Goal: Navigation & Orientation: Find specific page/section

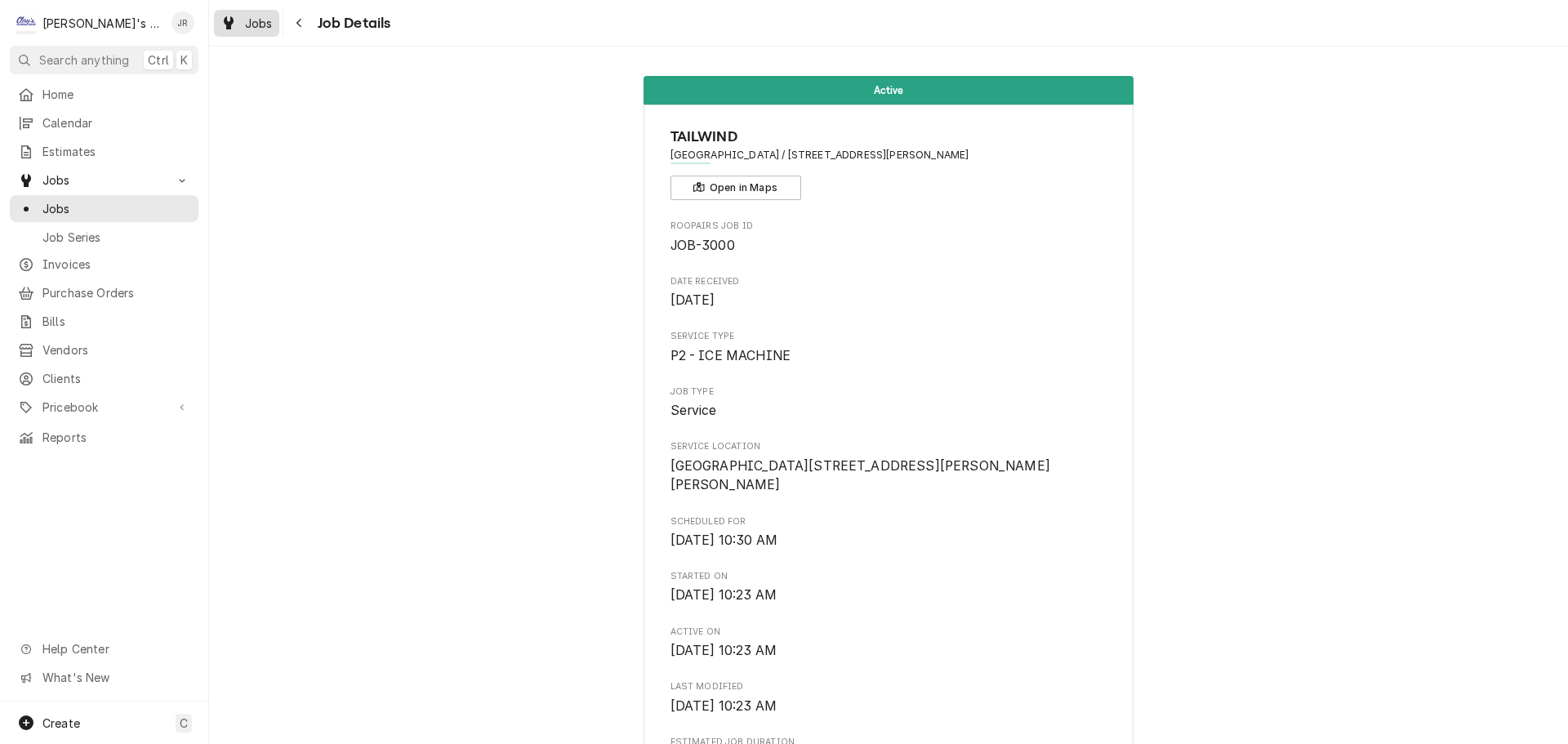
click at [255, 31] on div "Jobs" at bounding box center [247, 23] width 59 height 21
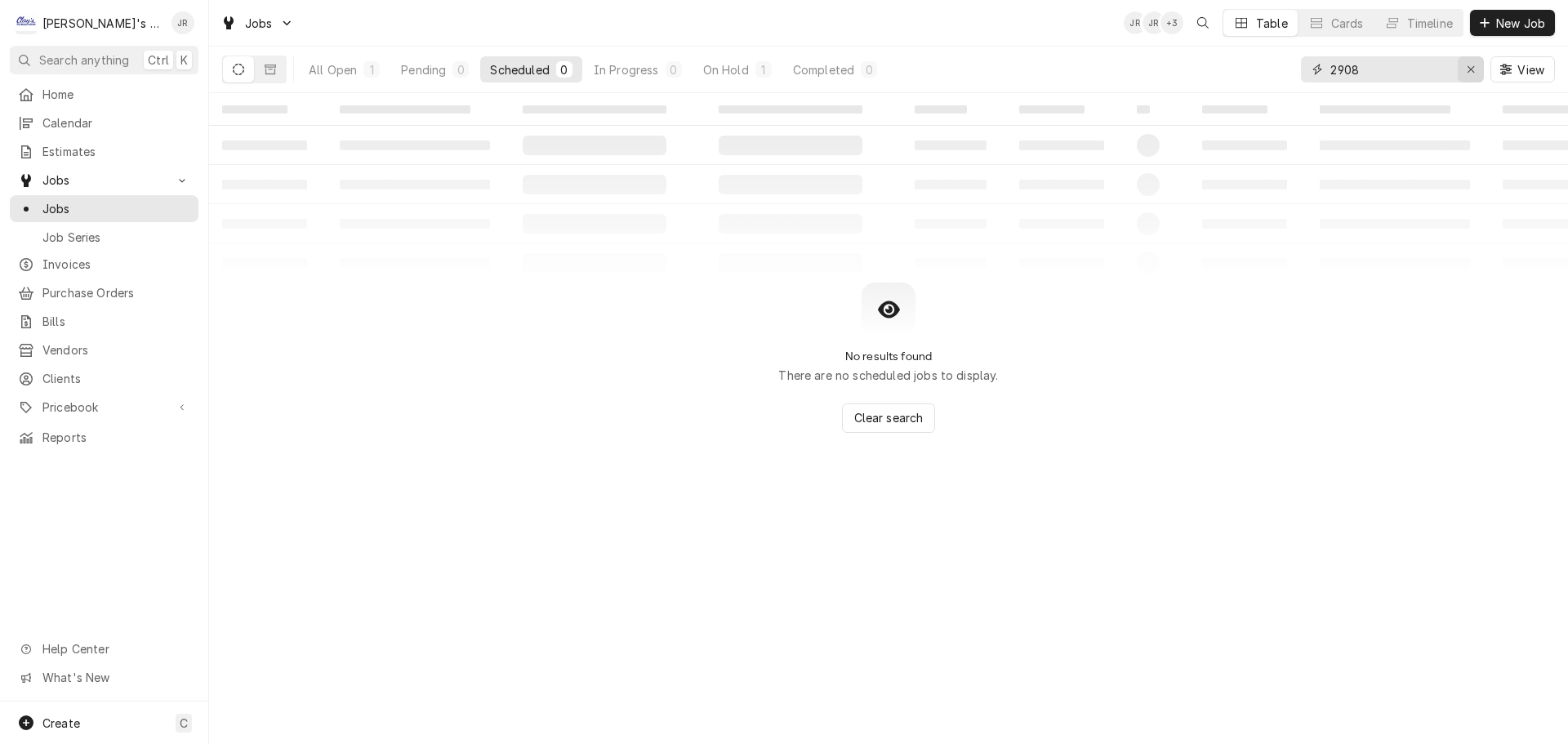
click at [1470, 74] on icon "Erase input" at bounding box center [1472, 69] width 9 height 11
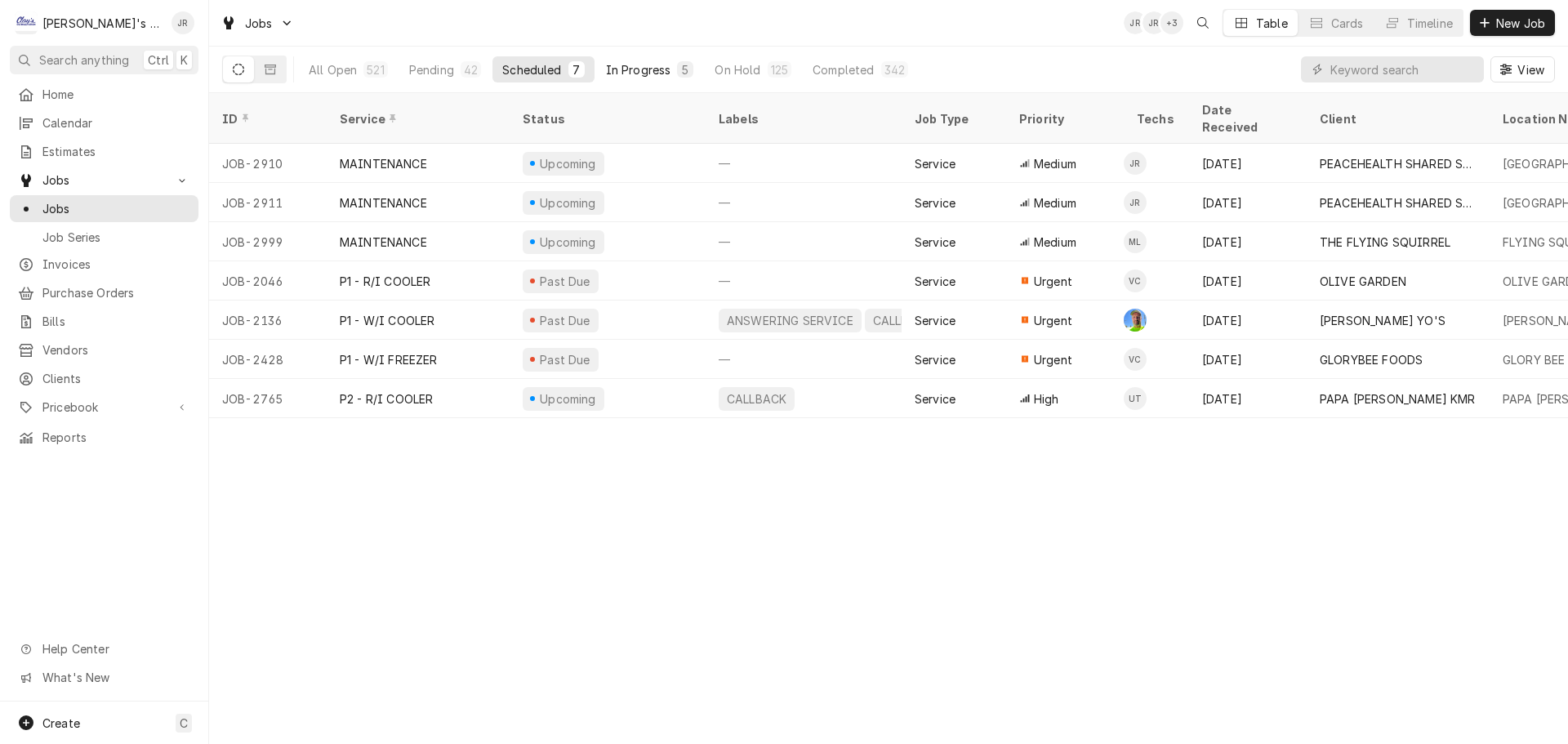
click at [636, 77] on div "In Progress" at bounding box center [639, 70] width 65 height 17
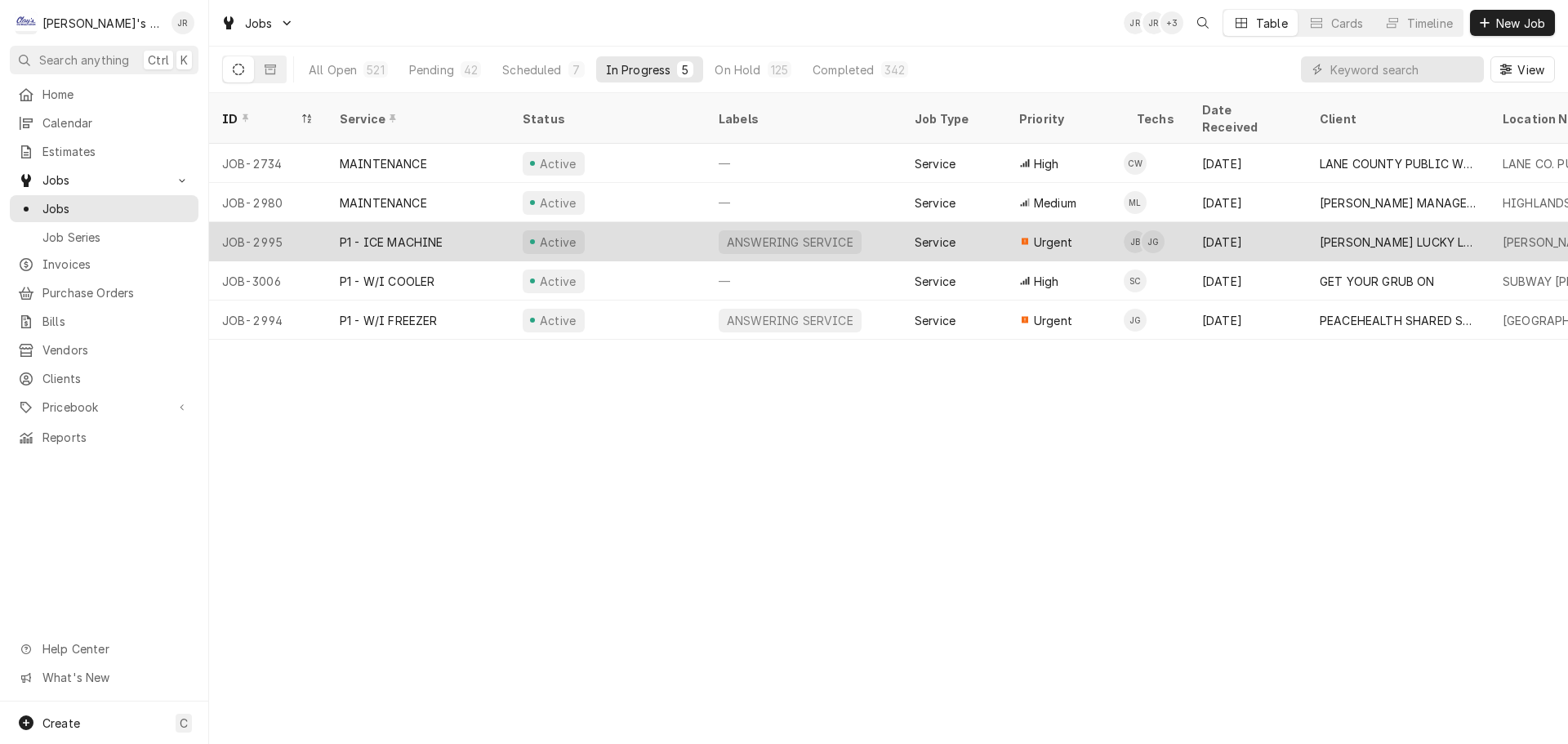
click at [657, 229] on div "Active" at bounding box center [608, 242] width 196 height 39
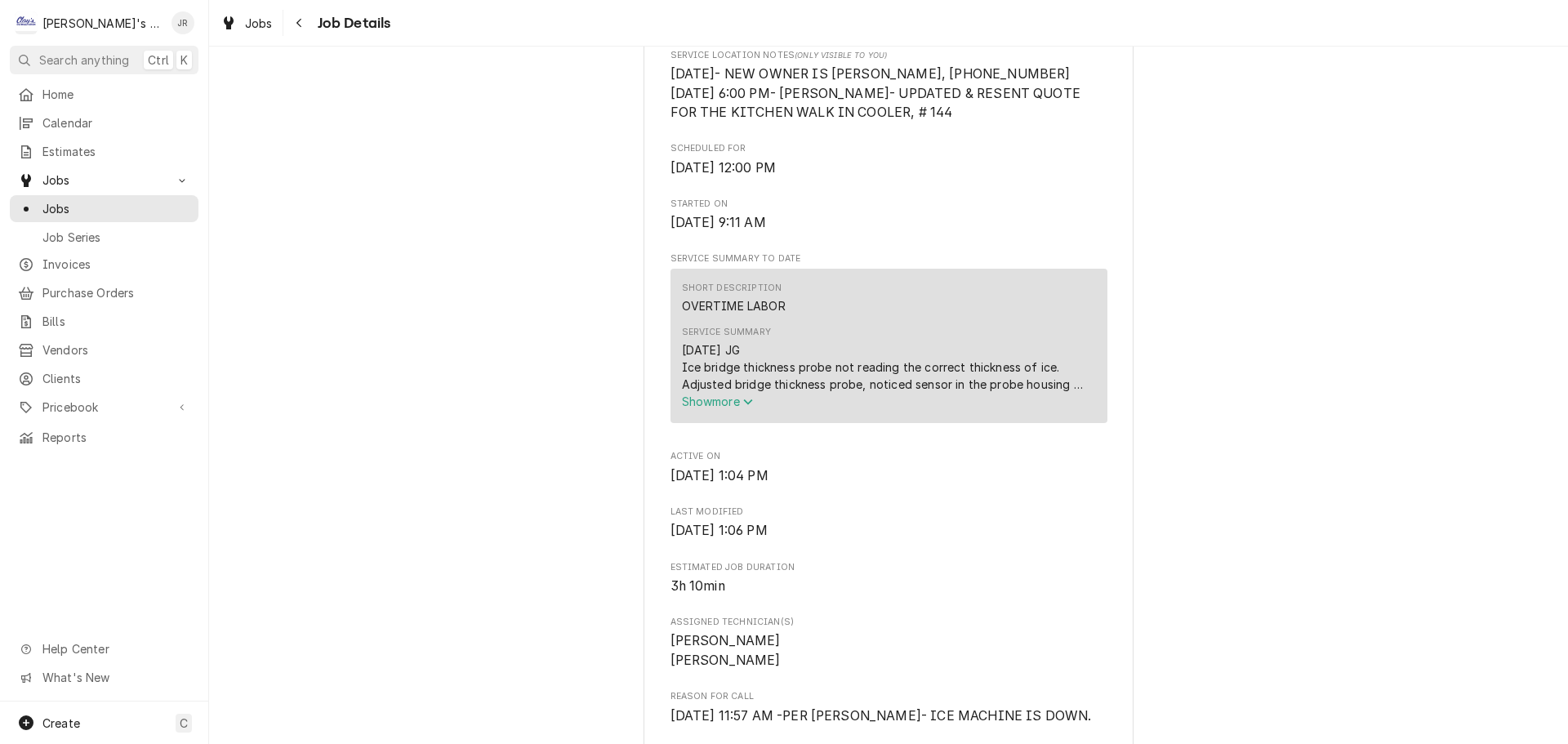
scroll to position [490, 0]
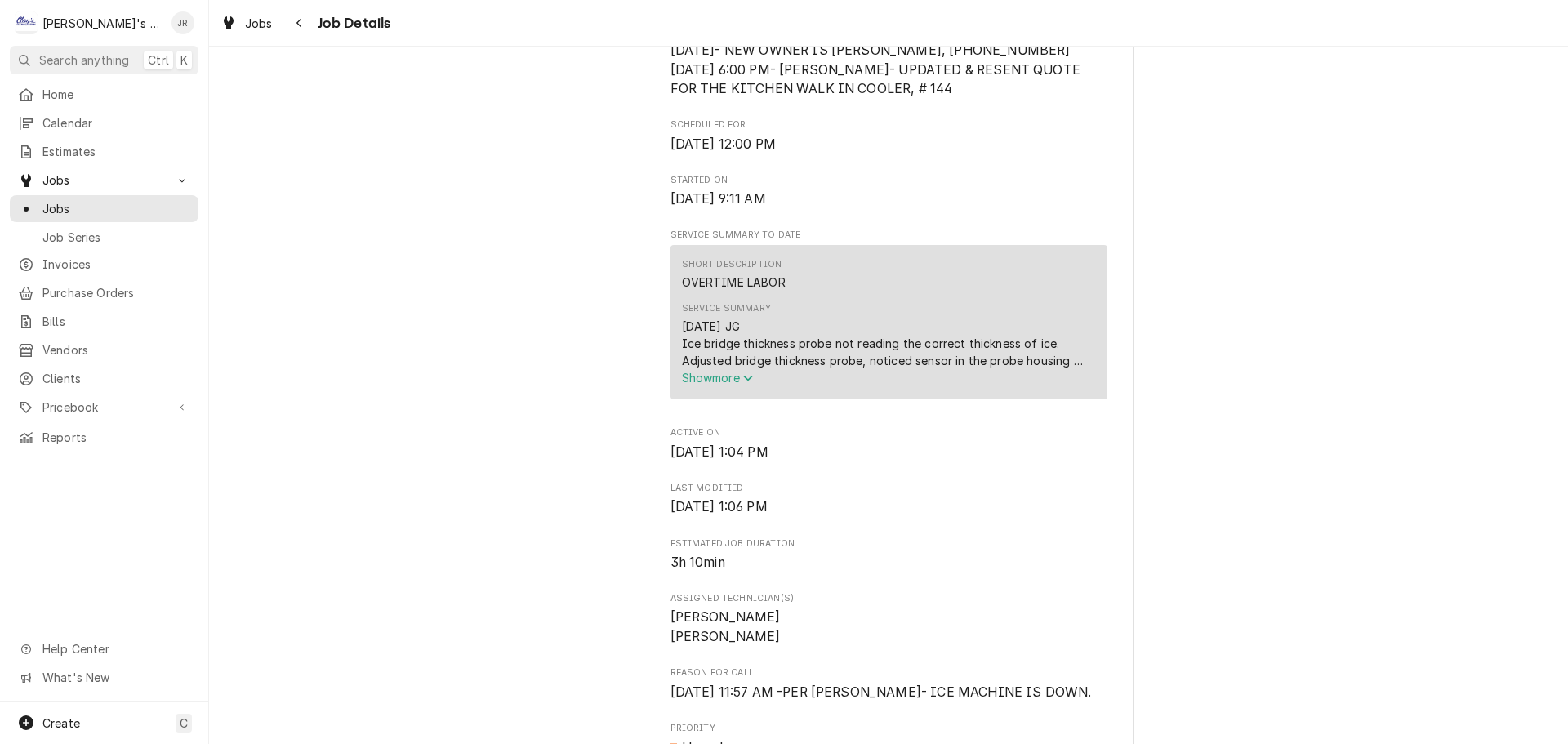
click at [732, 385] on span "Show more" at bounding box center [717, 377] width 72 height 14
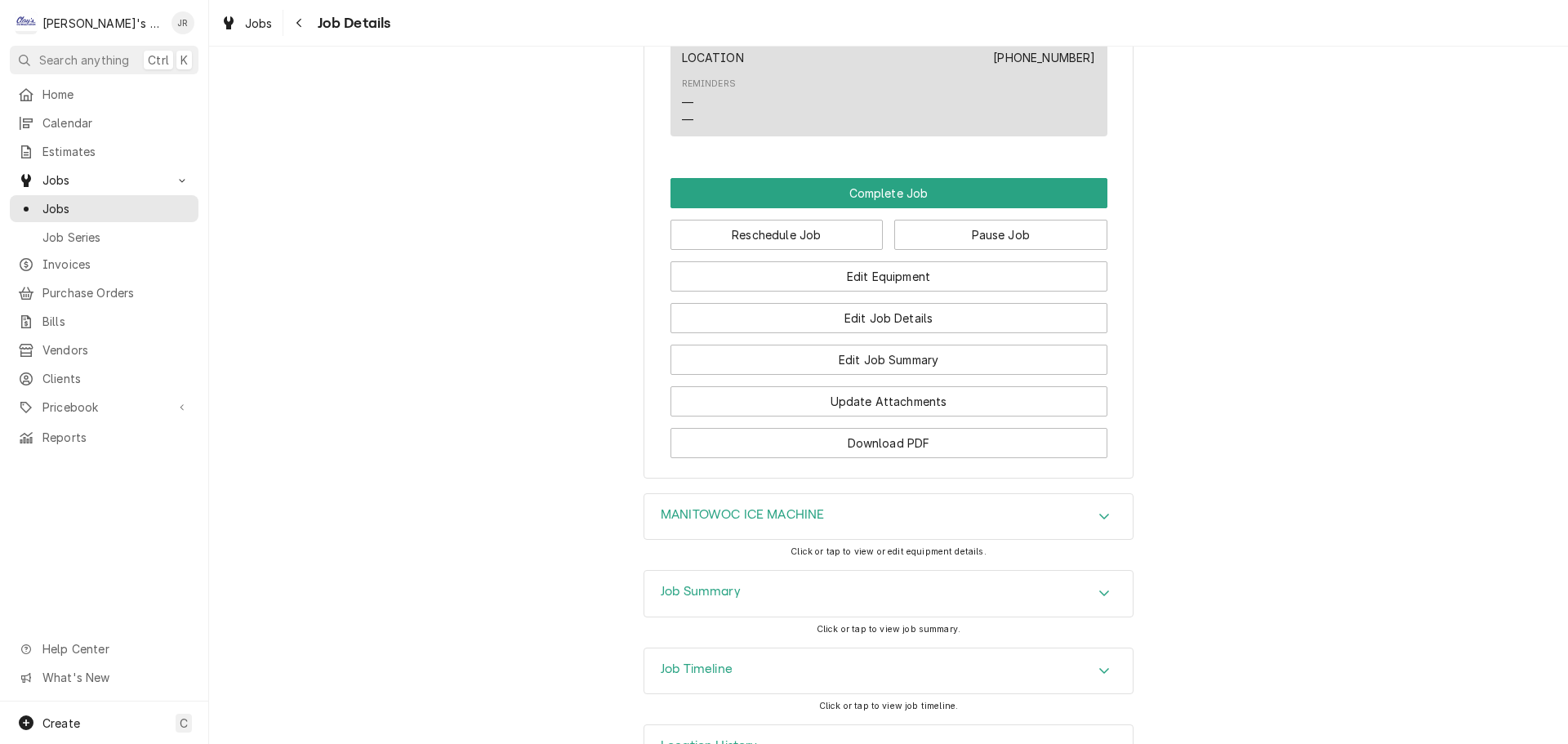
scroll to position [1762, 0]
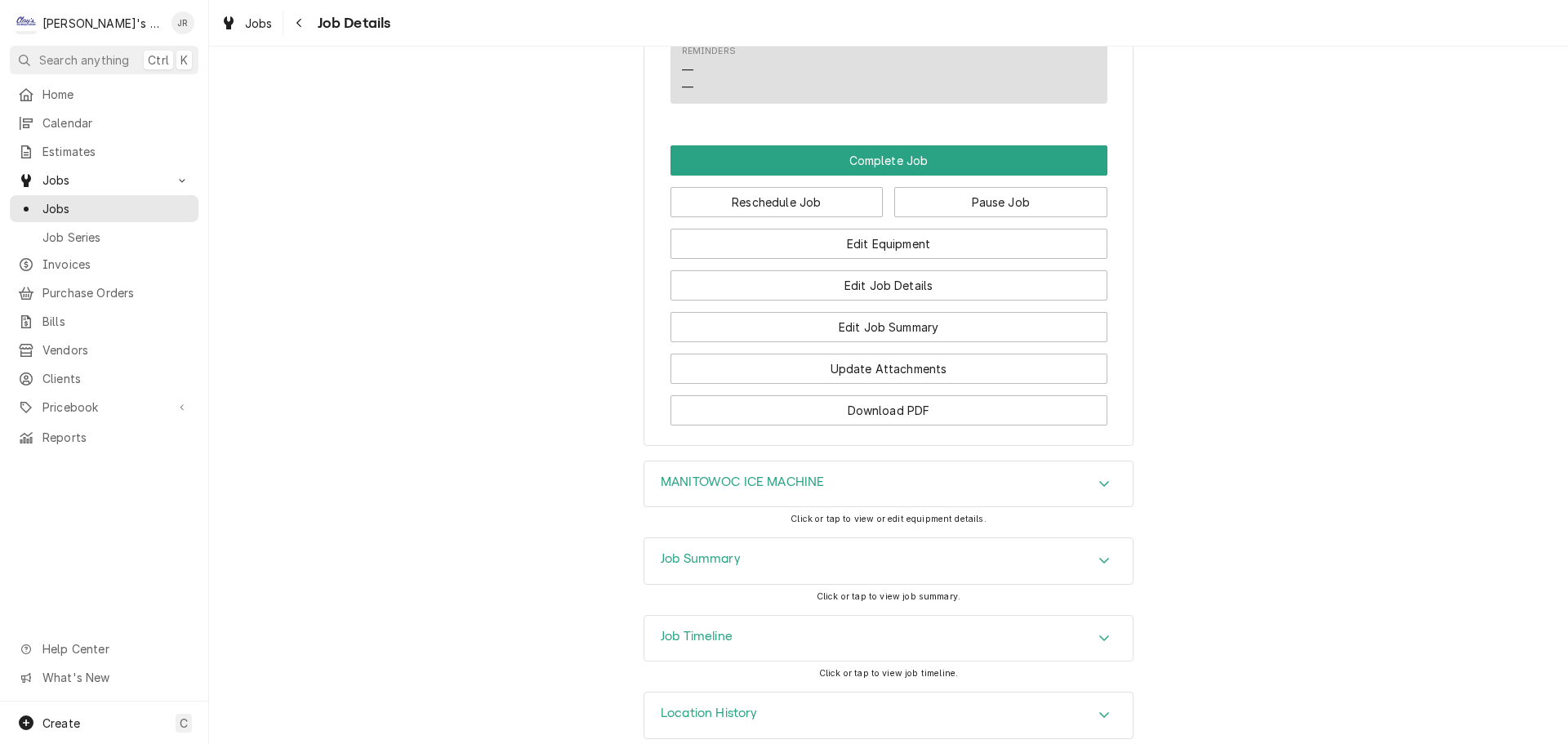
click at [716, 551] on h3 "Job Summary" at bounding box center [700, 558] width 80 height 16
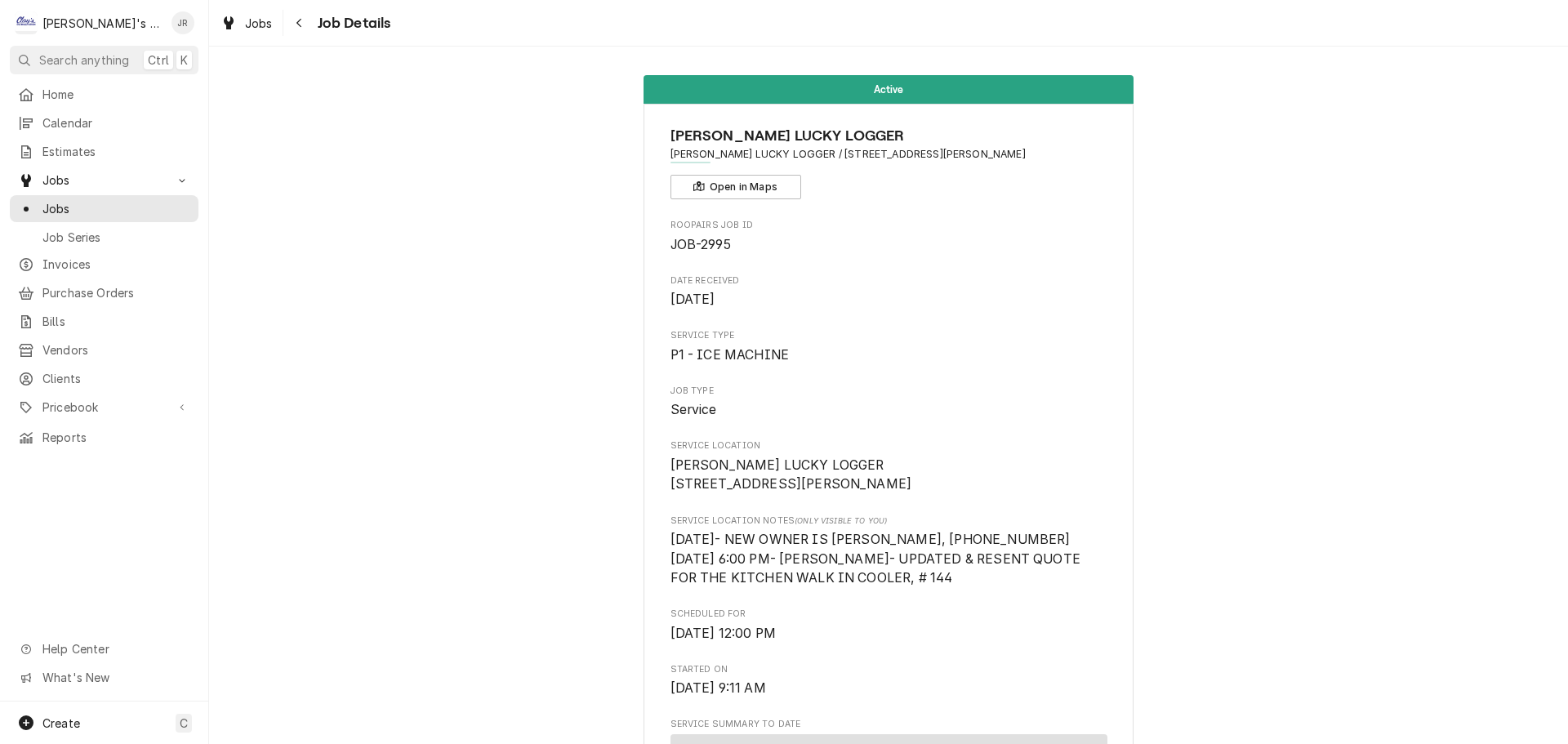
scroll to position [0, 0]
click at [231, 21] on icon "Dynamic Content Wrapper" at bounding box center [229, 22] width 9 height 13
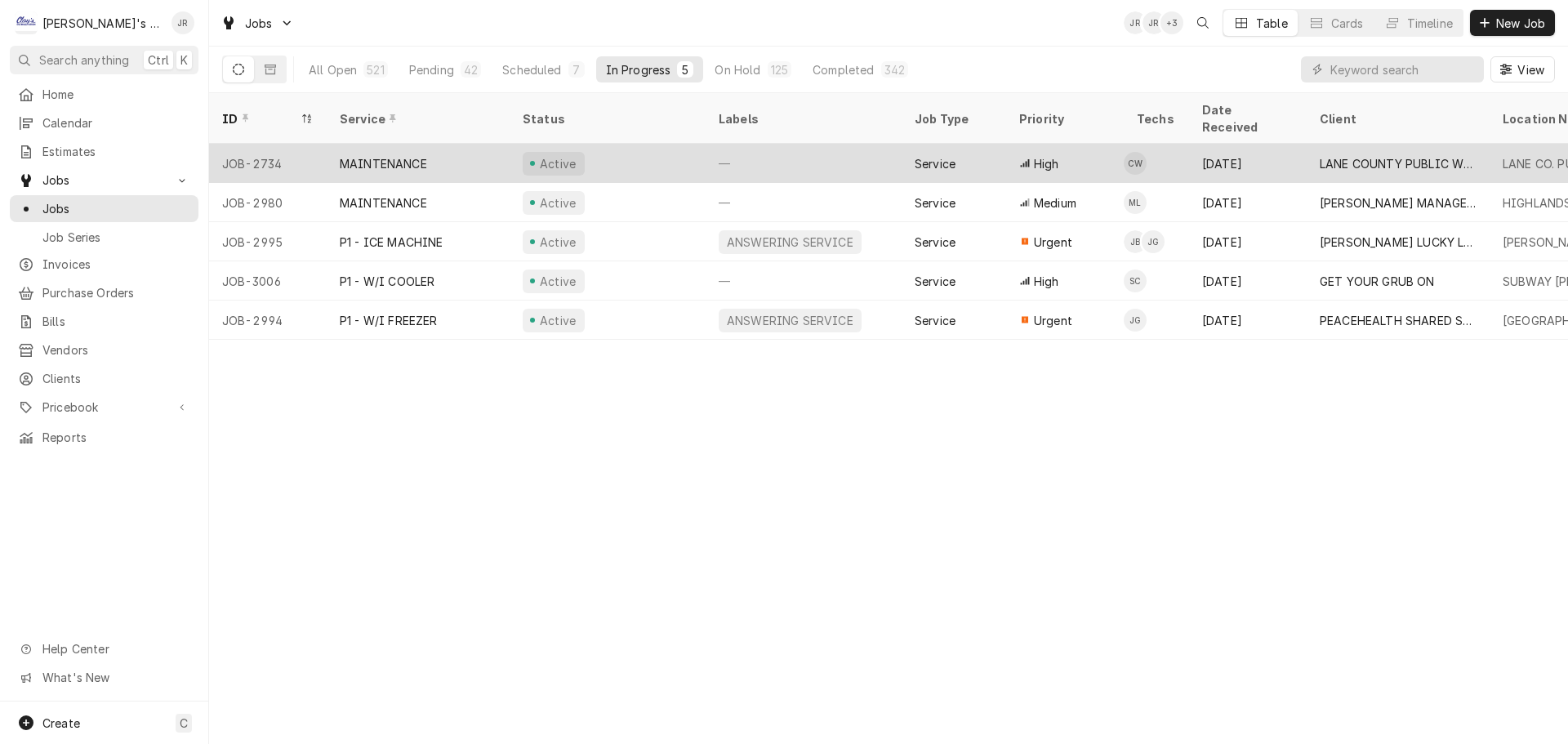
click at [647, 148] on div "Active" at bounding box center [608, 163] width 196 height 39
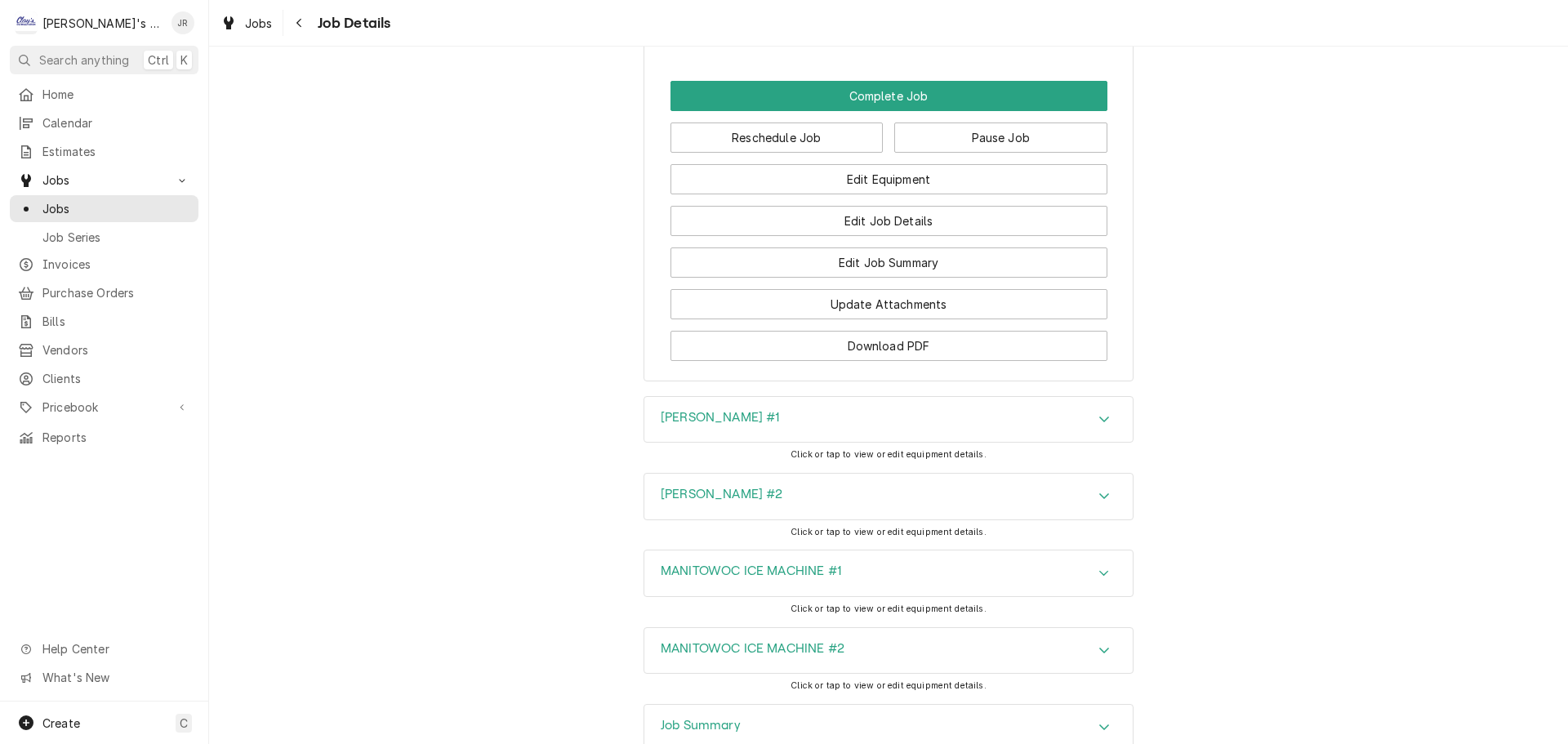
scroll to position [1877, 0]
click at [233, 20] on icon "Dynamic Content Wrapper" at bounding box center [229, 22] width 9 height 13
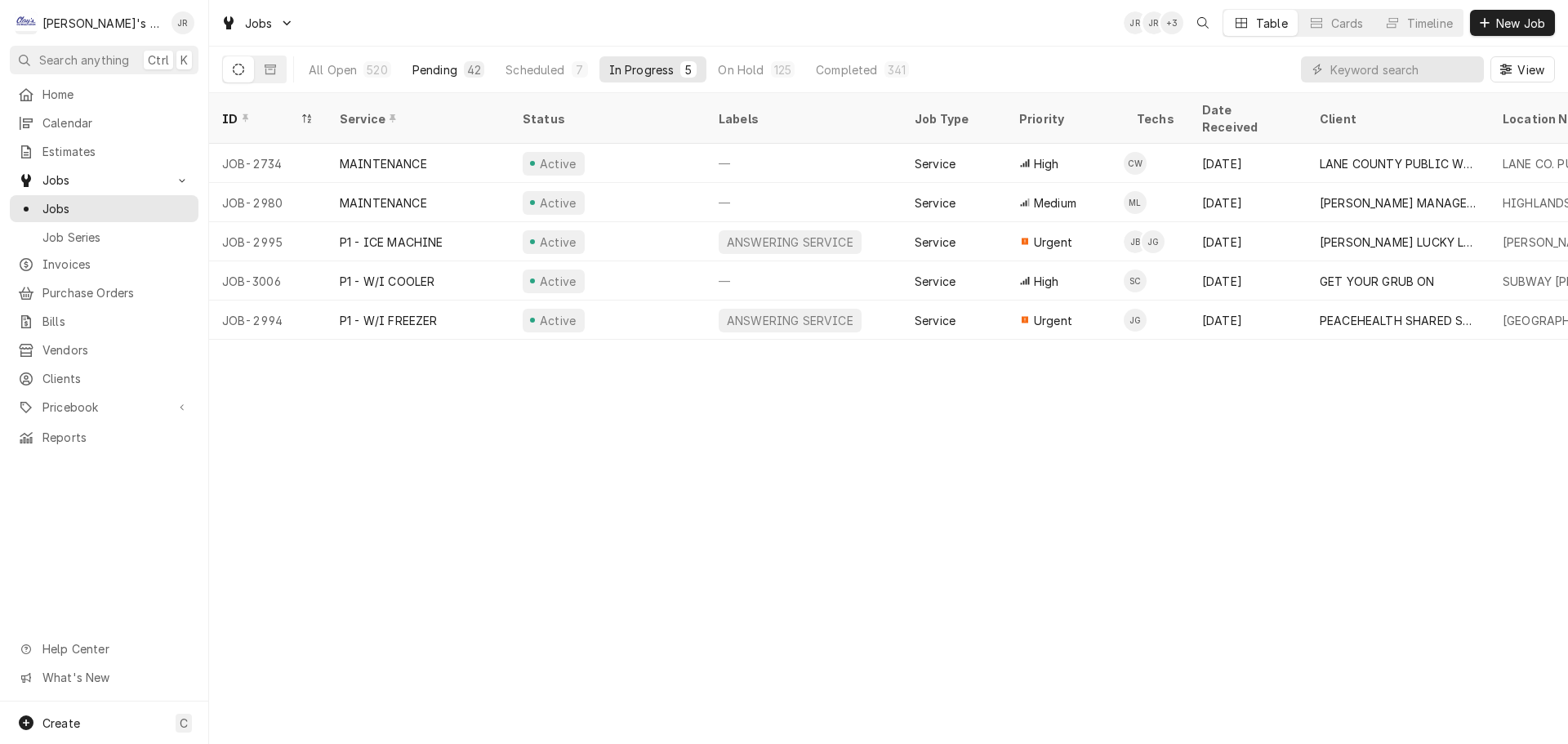
click at [467, 70] on div "42" at bounding box center [473, 70] width 14 height 17
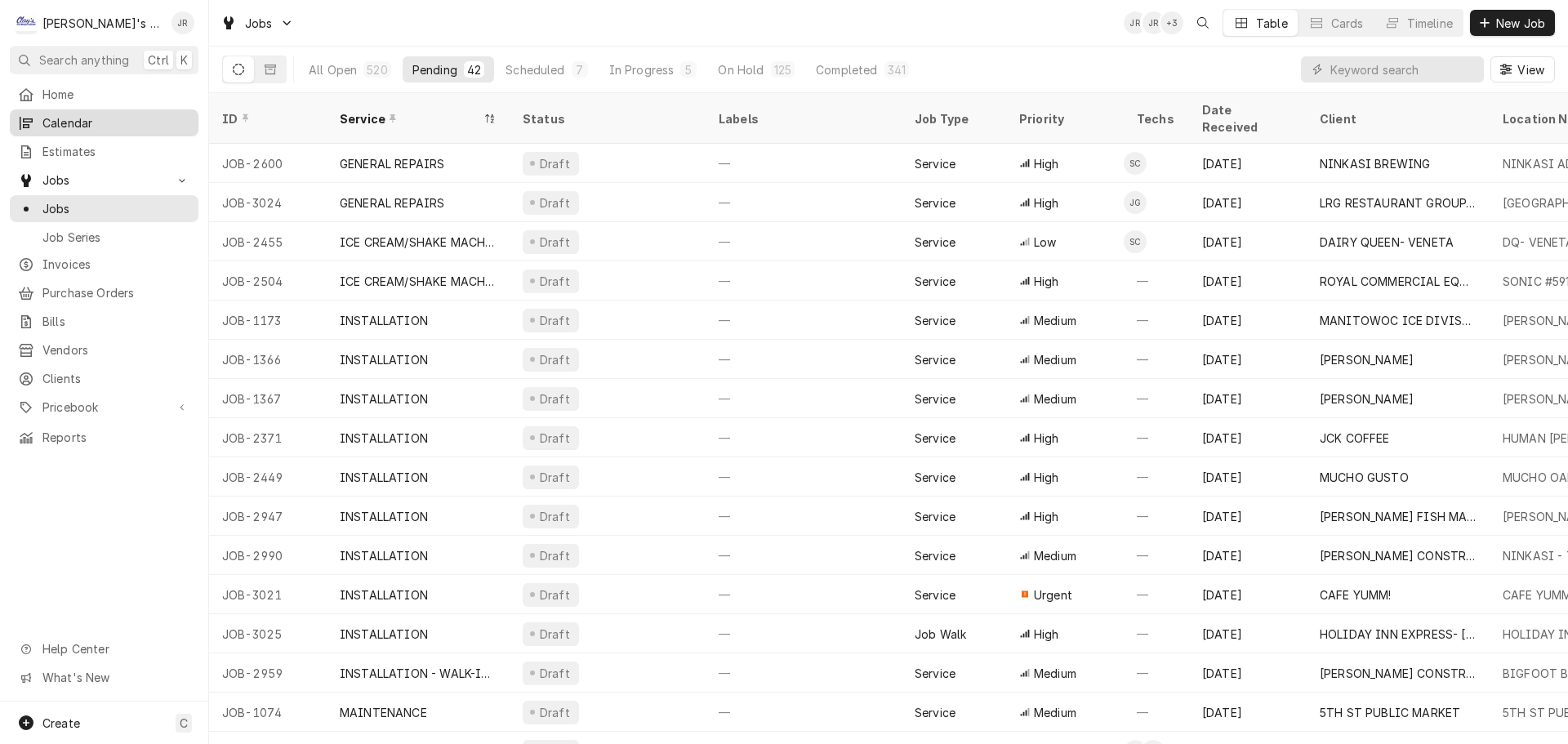
click at [115, 119] on span "Calendar" at bounding box center [116, 122] width 148 height 17
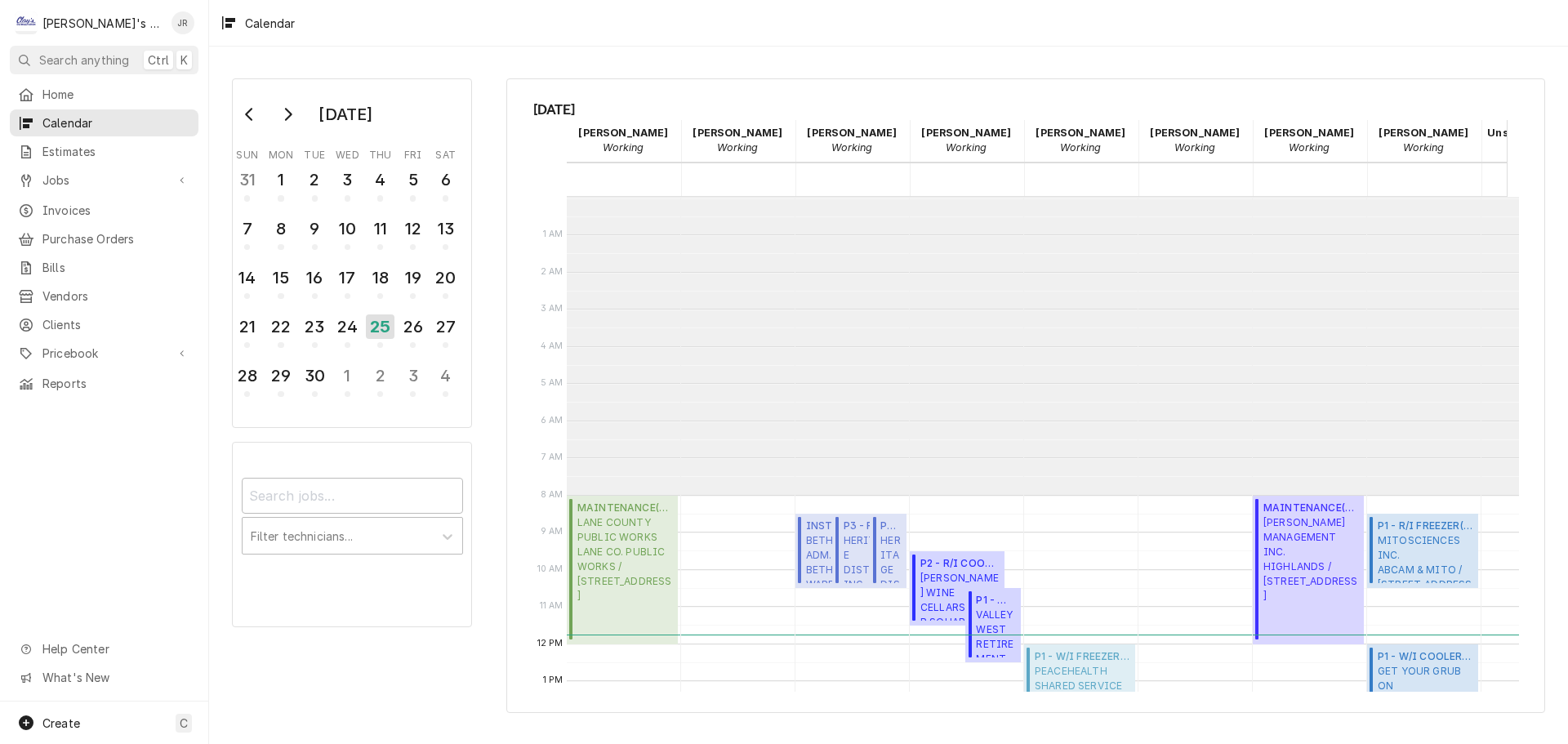
scroll to position [298, 0]
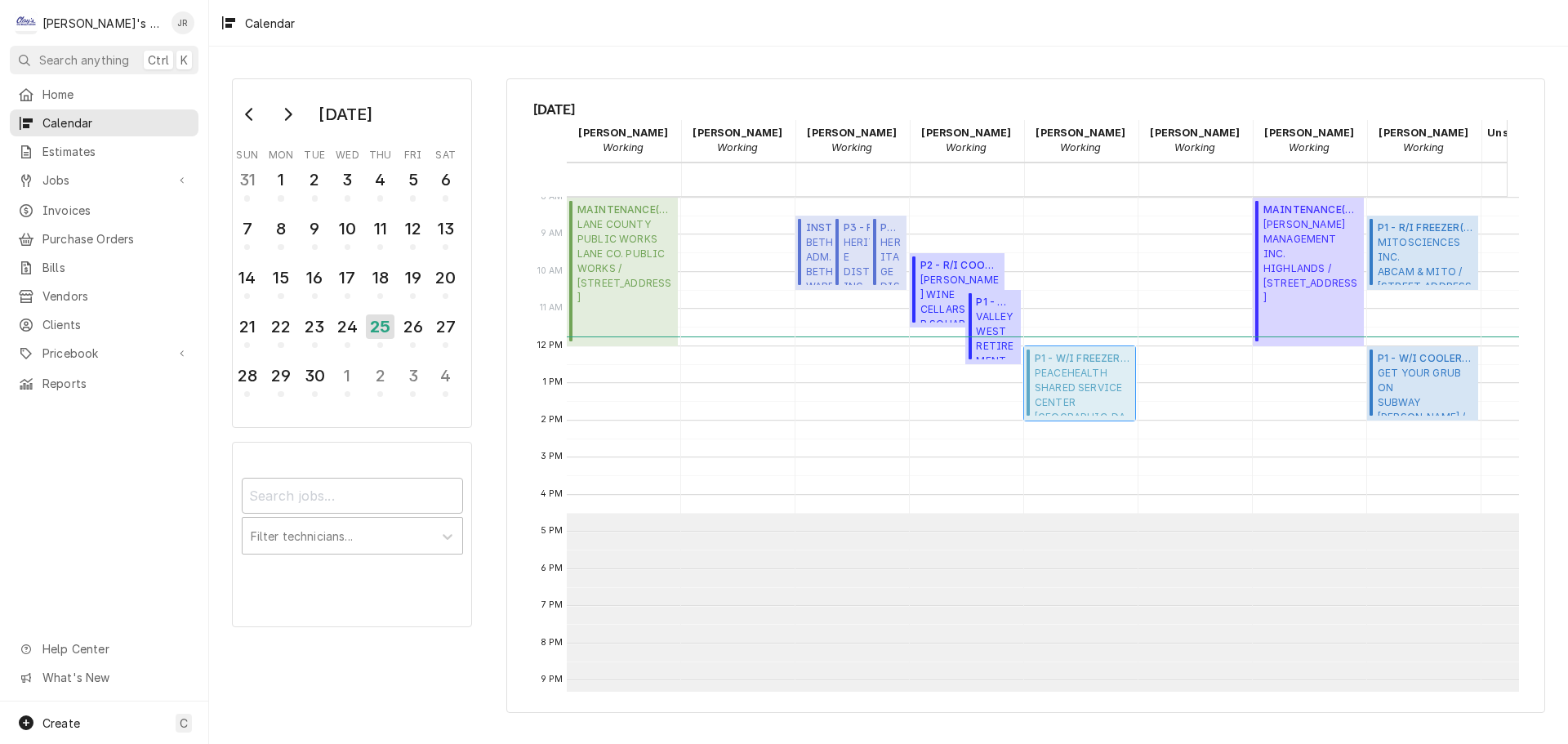
click at [1067, 383] on span "PEACEHEALTH SHARED SERVICE CENTER SACRED HEART MEDICAL CENTER / 3333 RIVERBEND …" at bounding box center [1082, 390] width 95 height 49
click at [113, 178] on span "Jobs" at bounding box center [104, 180] width 123 height 17
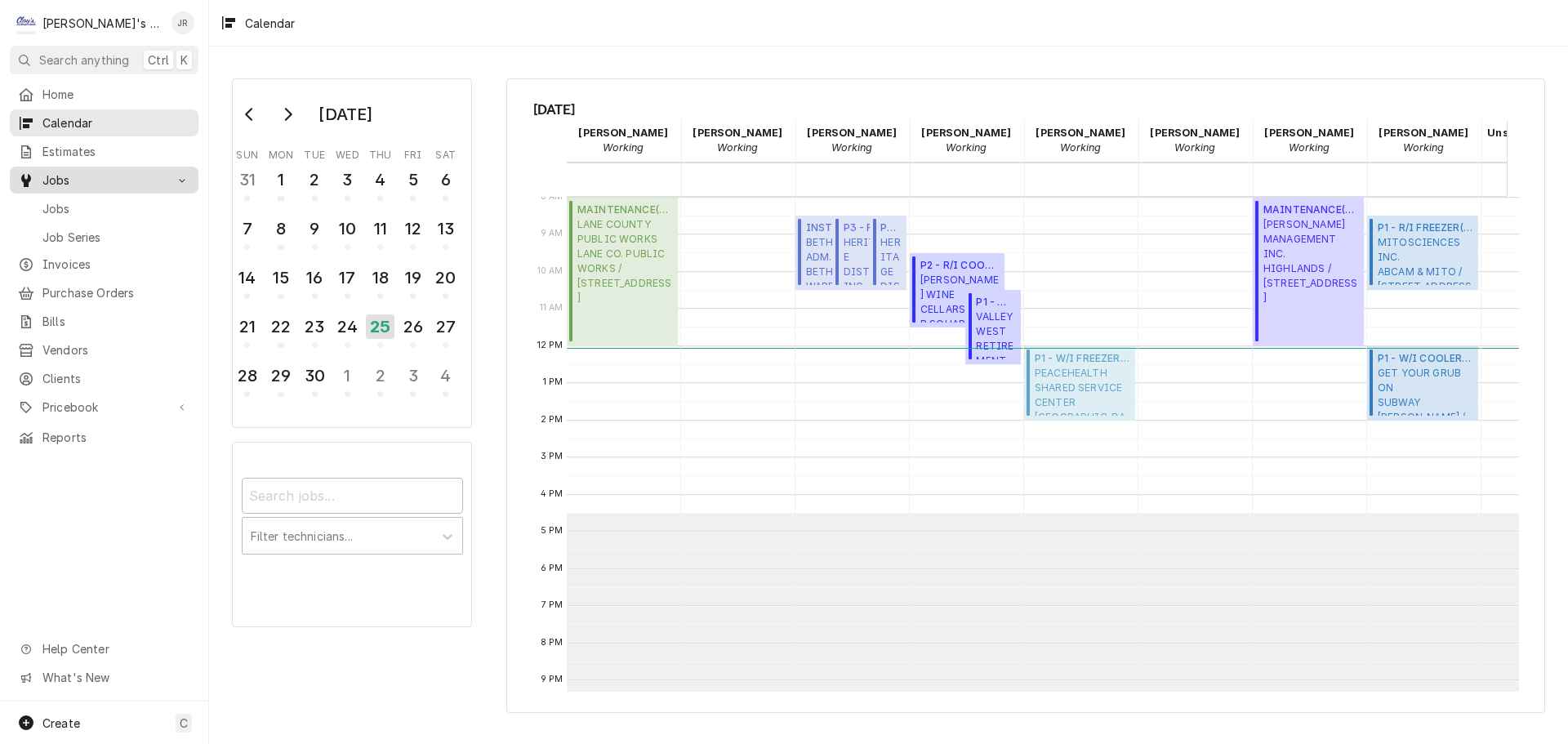
click at [113, 178] on span "Jobs" at bounding box center [104, 180] width 123 height 17
click at [107, 202] on span "Jobs" at bounding box center [116, 208] width 148 height 17
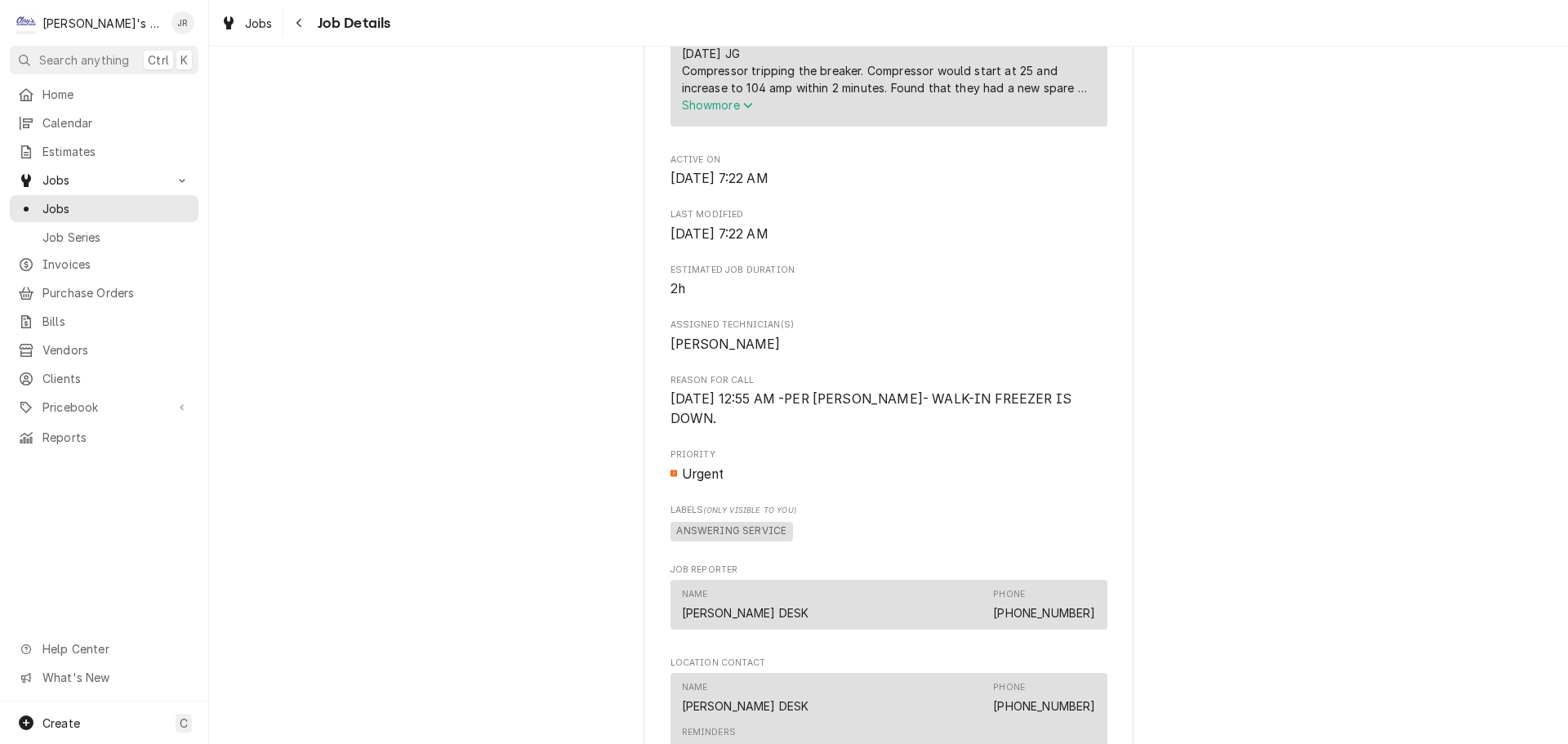
scroll to position [816, 0]
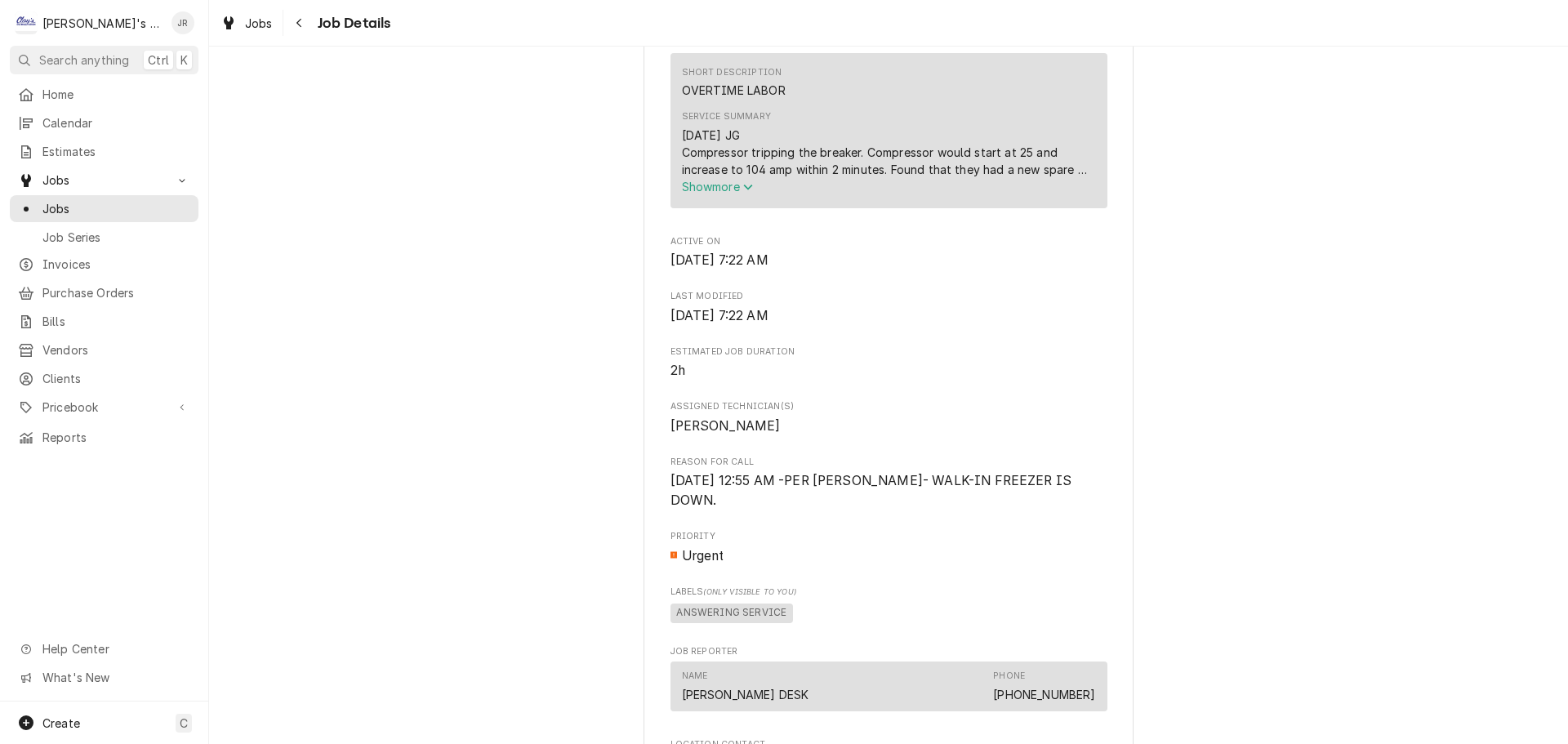
click at [732, 193] on span "Show more" at bounding box center [717, 186] width 72 height 14
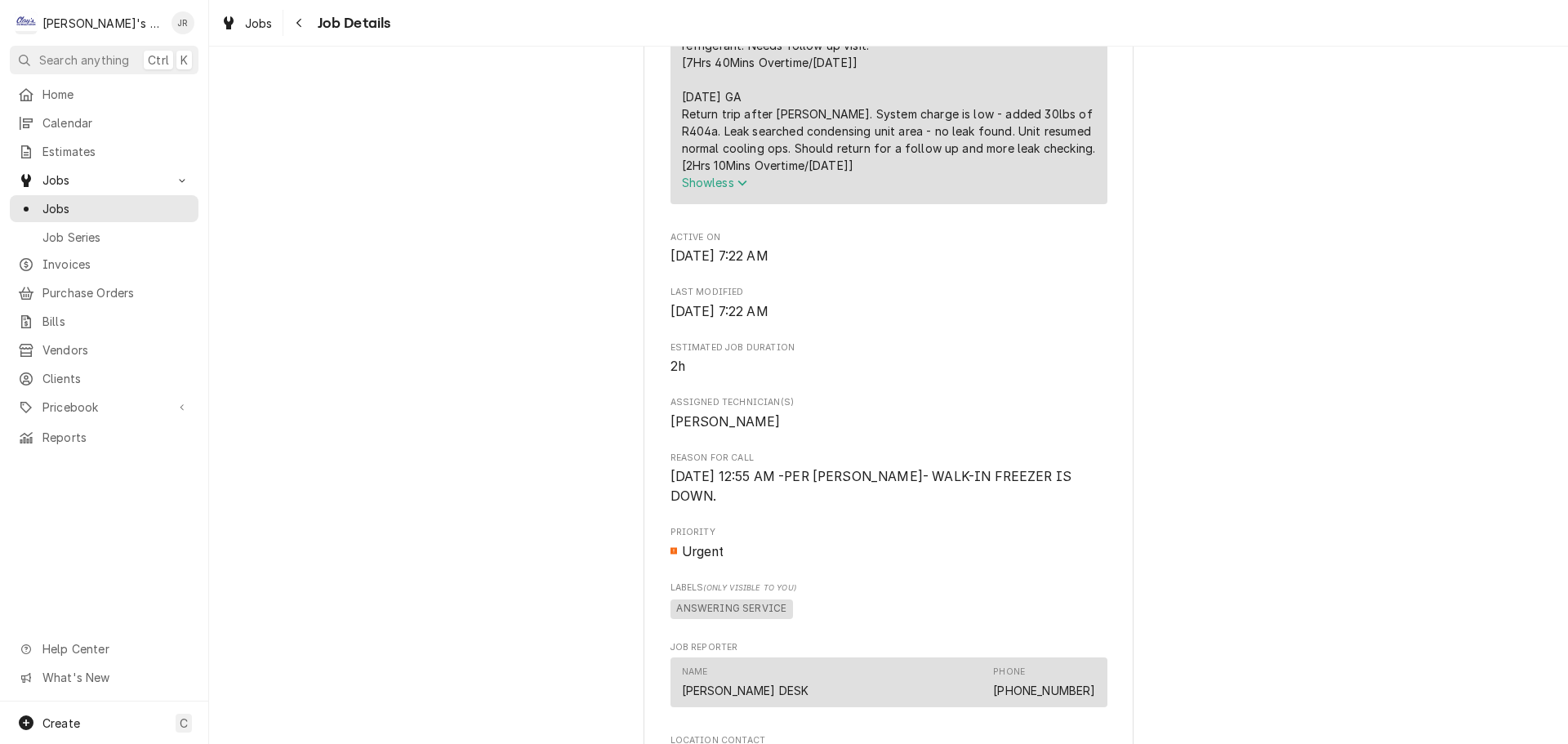
scroll to position [1061, 0]
click at [237, 27] on div "Jobs" at bounding box center [247, 23] width 59 height 21
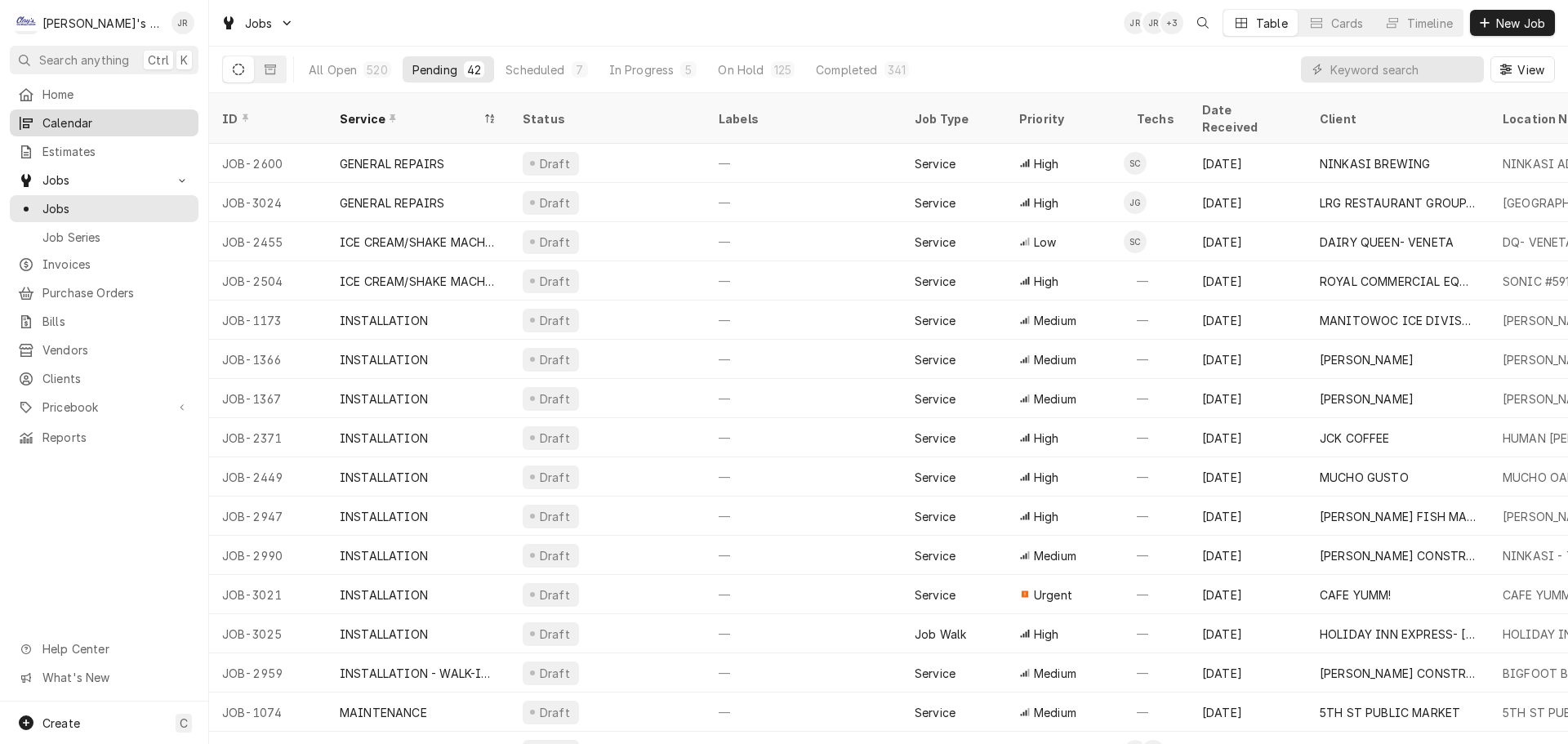
click at [88, 118] on span "Calendar" at bounding box center [116, 122] width 148 height 17
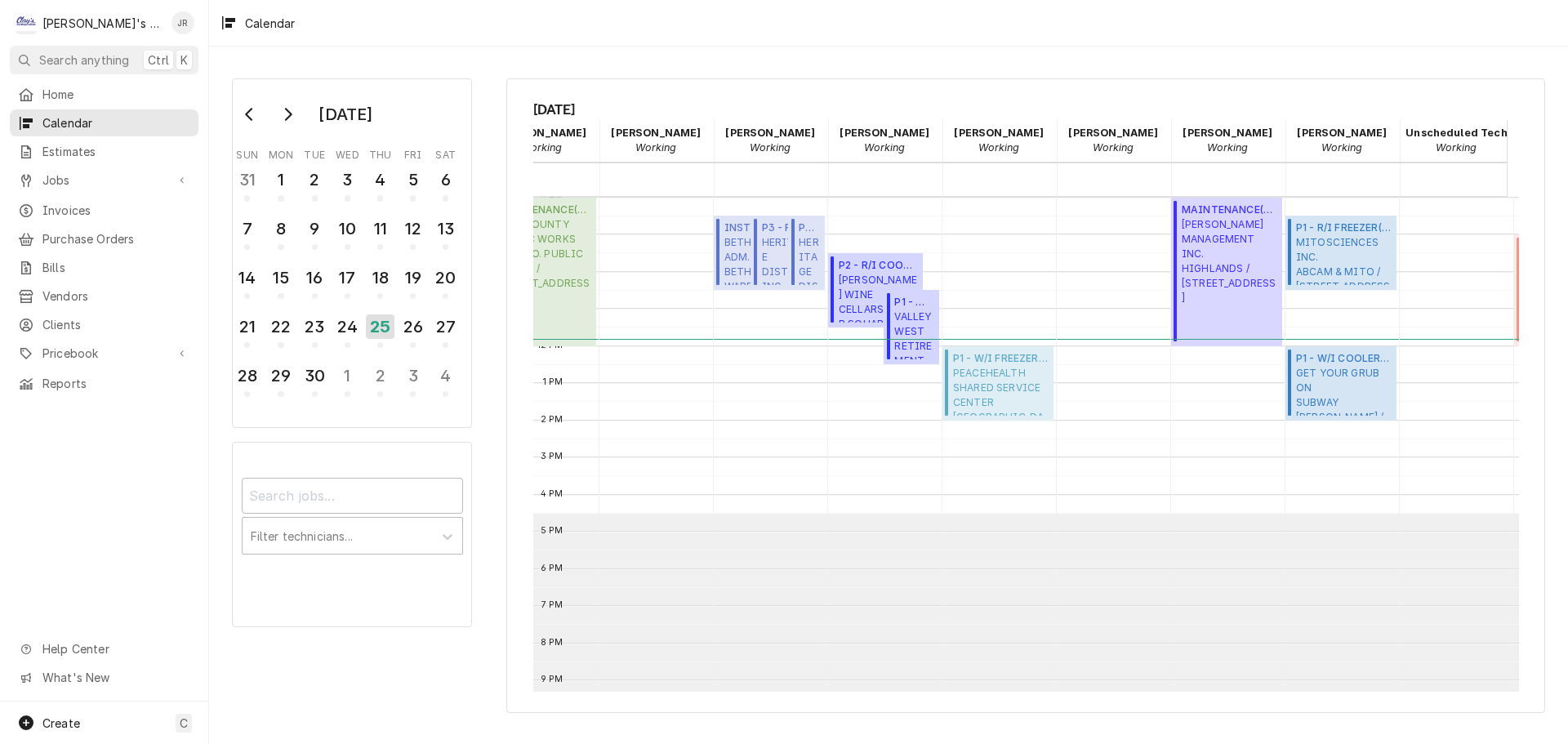
scroll to position [0, 204]
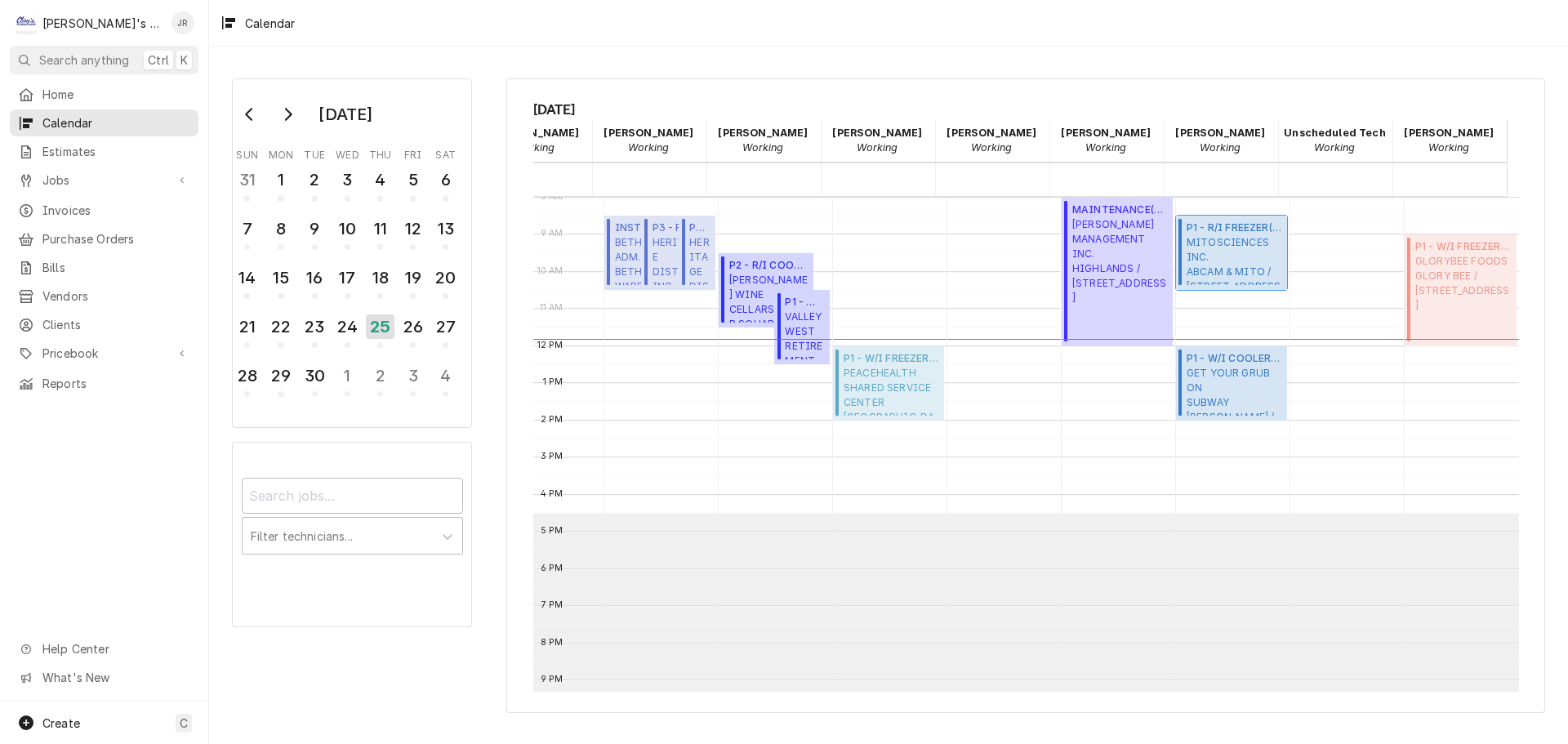
click at [1215, 244] on span "MITOSCIENCES INC. ABCAM & MITO / 1800 MILLRACE DR, EUGENE, OR 97403" at bounding box center [1235, 260] width 95 height 49
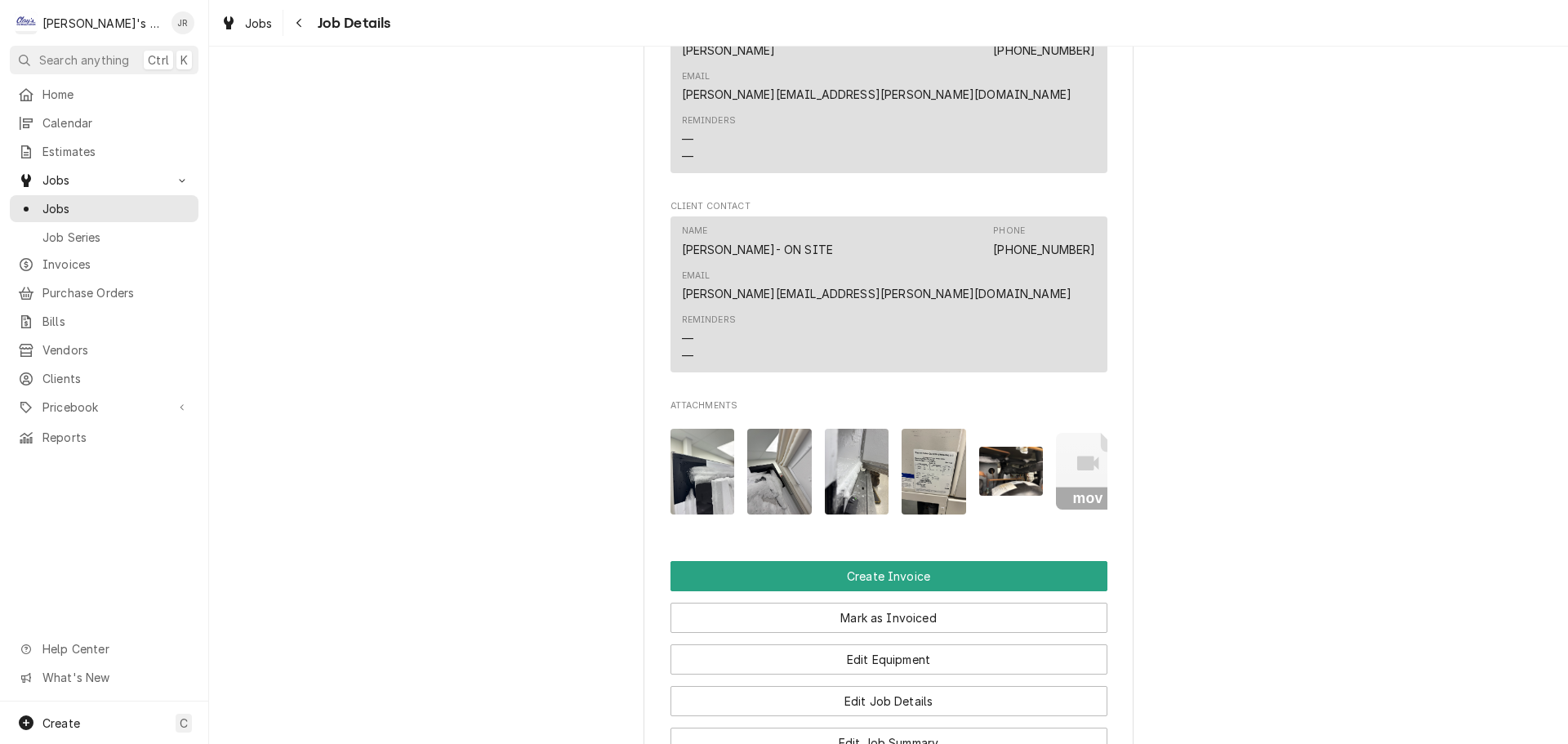
scroll to position [1551, 0]
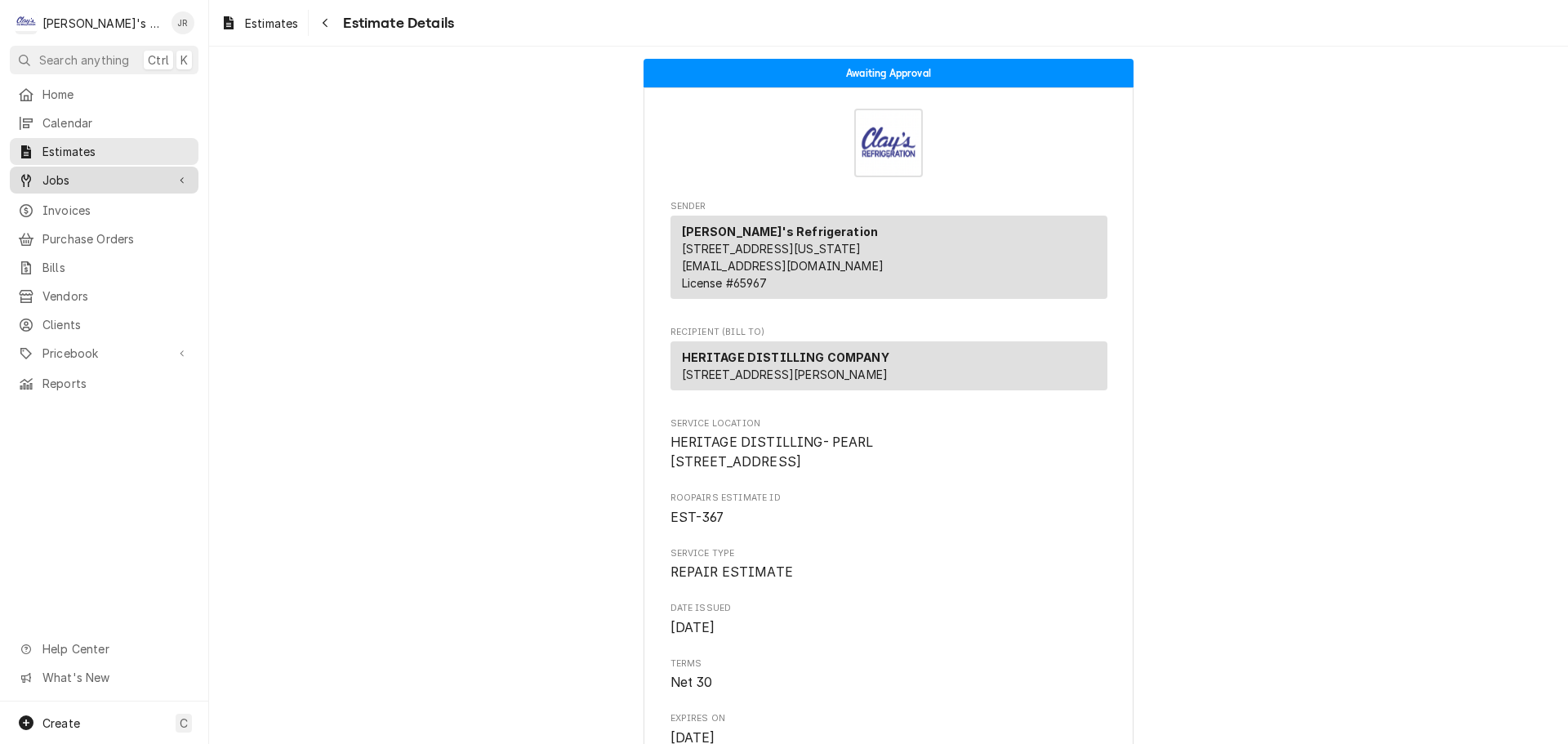
click at [114, 185] on link "Jobs" at bounding box center [104, 179] width 189 height 27
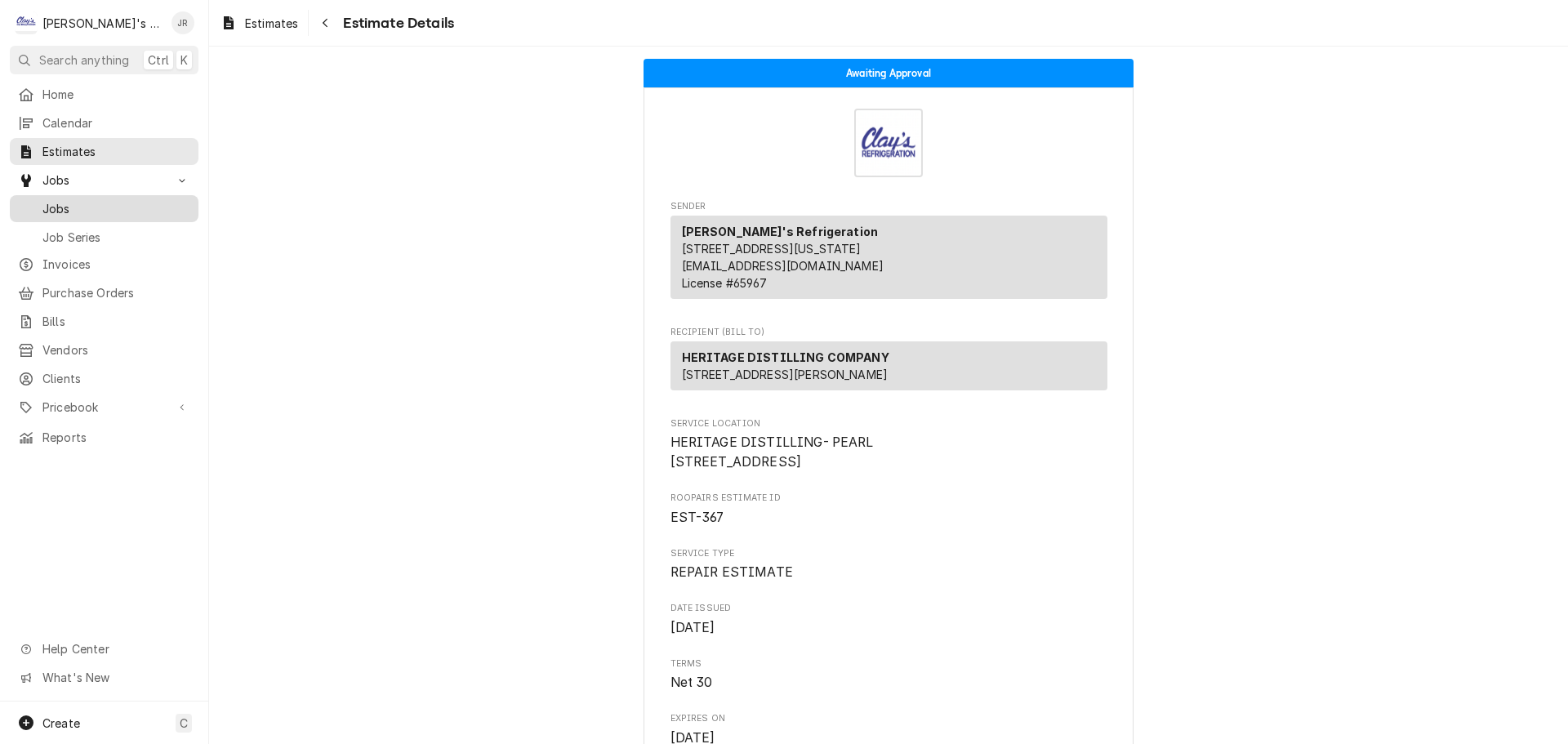
click at [104, 201] on span "Jobs" at bounding box center [116, 208] width 148 height 17
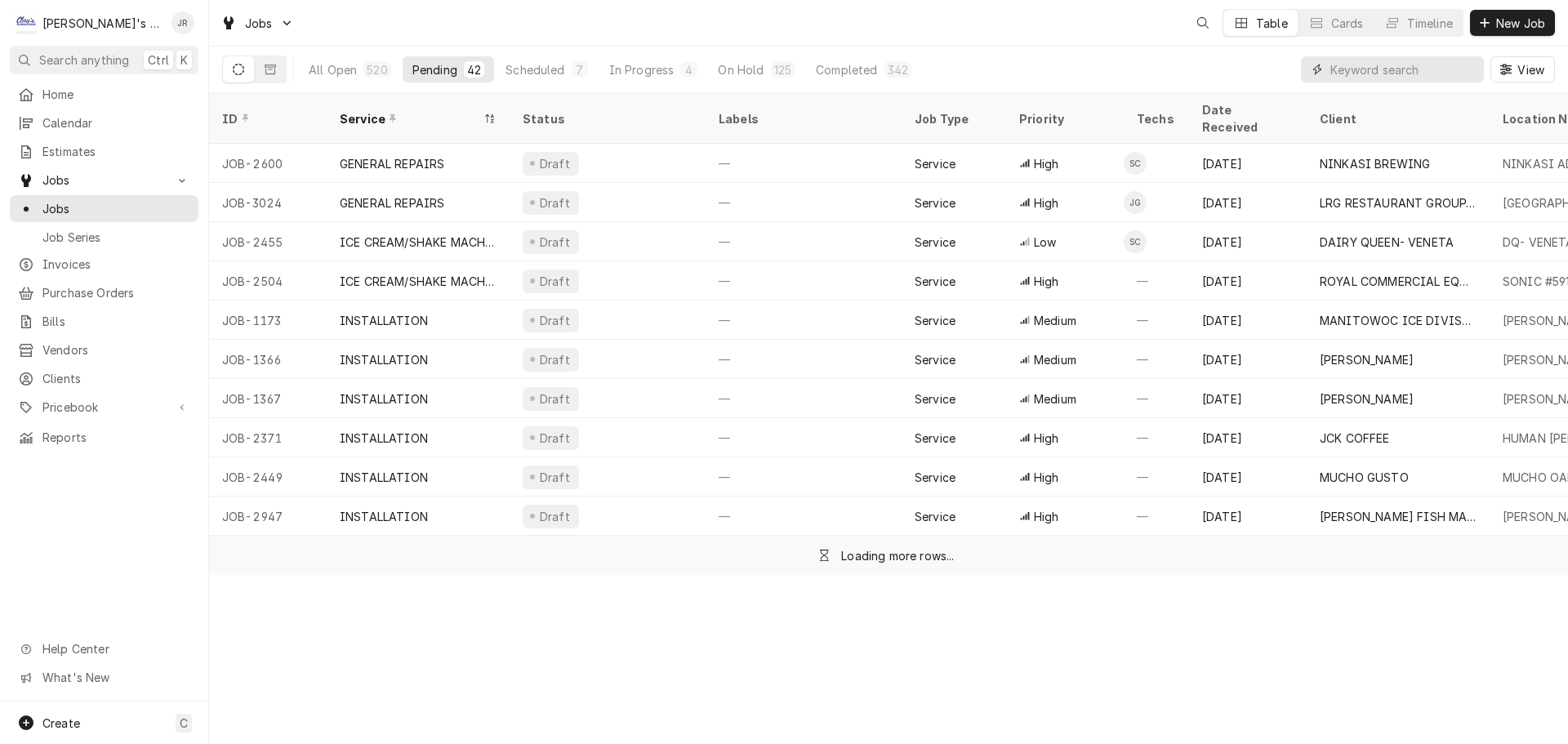
click at [1443, 65] on input "Dynamic Content Wrapper" at bounding box center [1403, 69] width 146 height 26
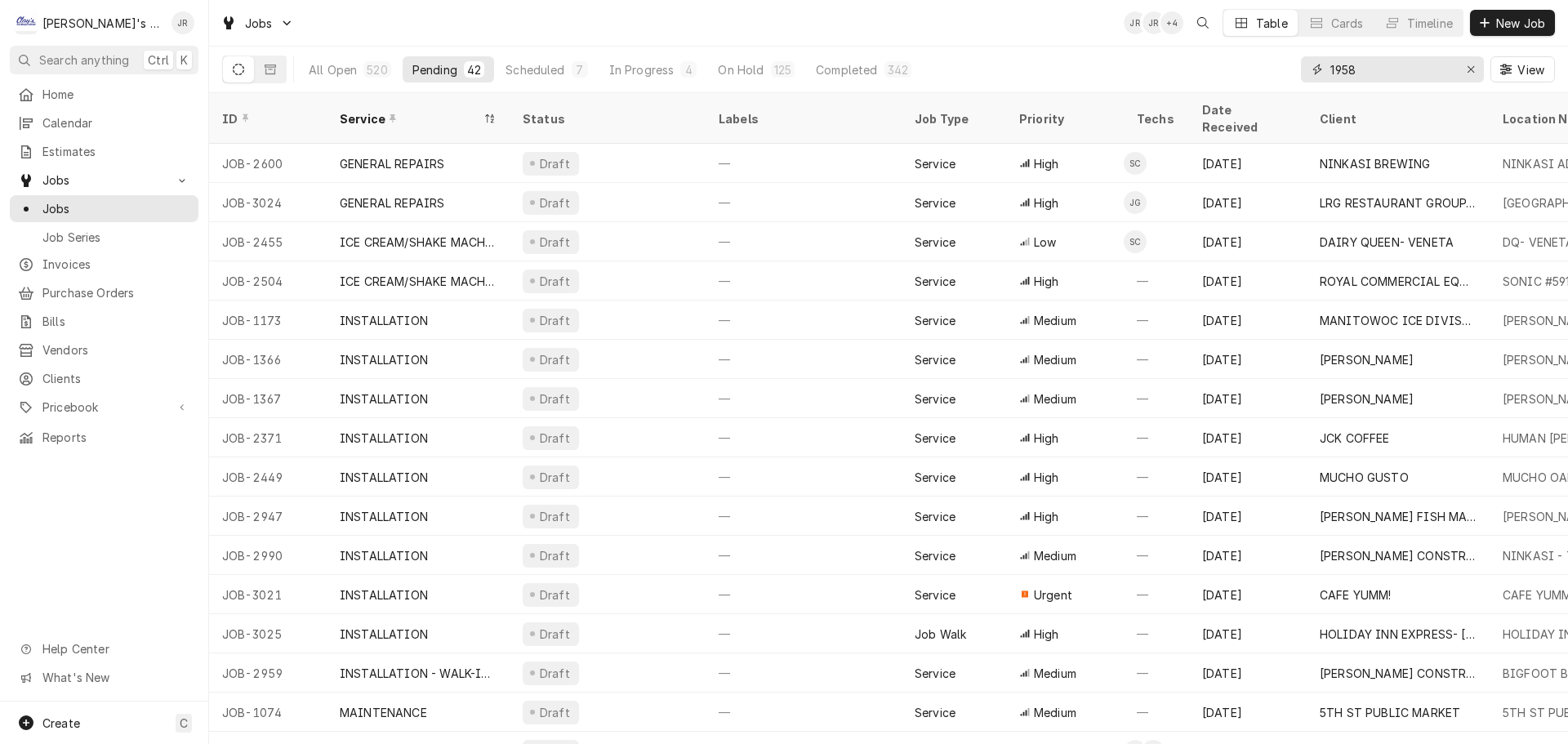
type input "1958"
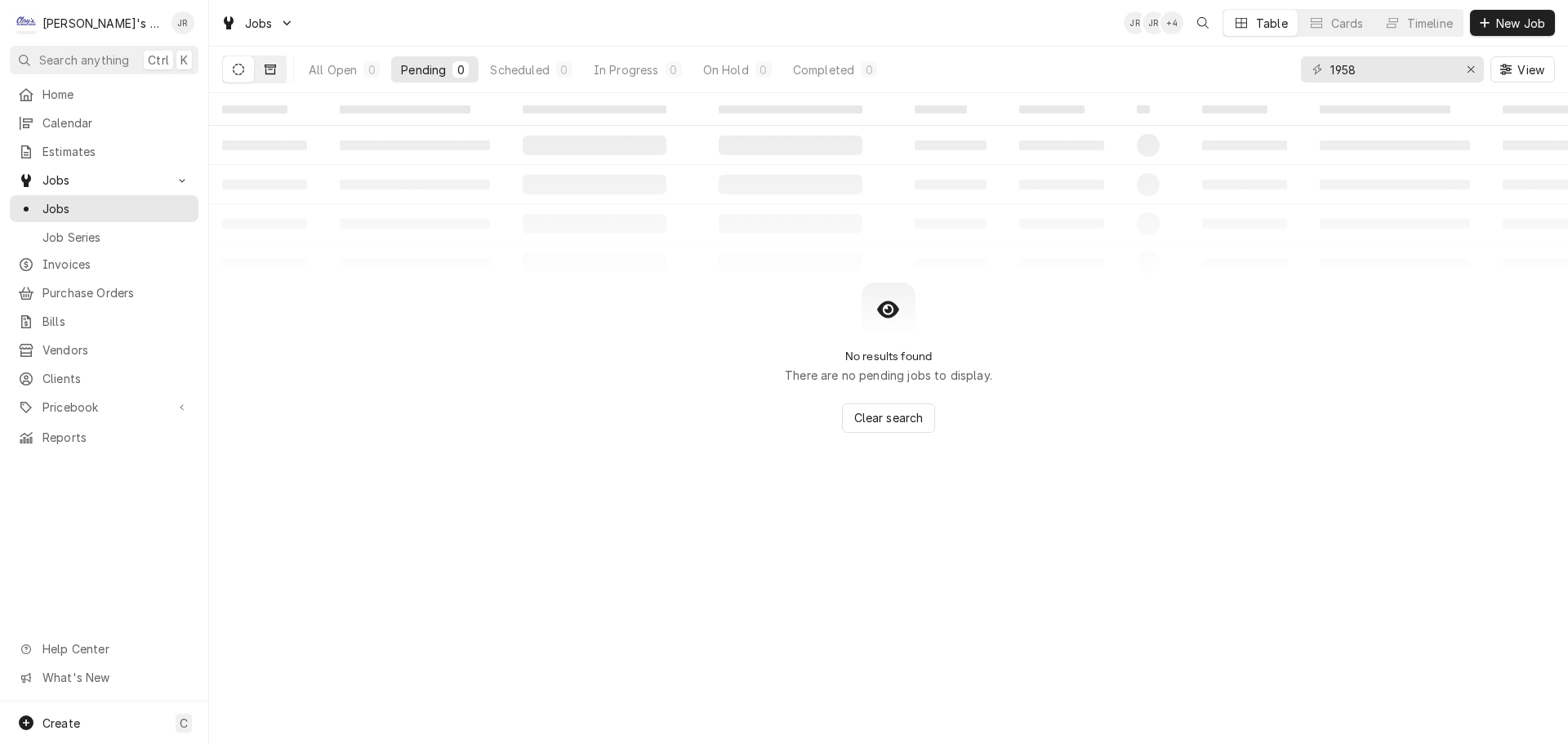
click at [265, 72] on icon "Dynamic Content Wrapper" at bounding box center [270, 69] width 11 height 9
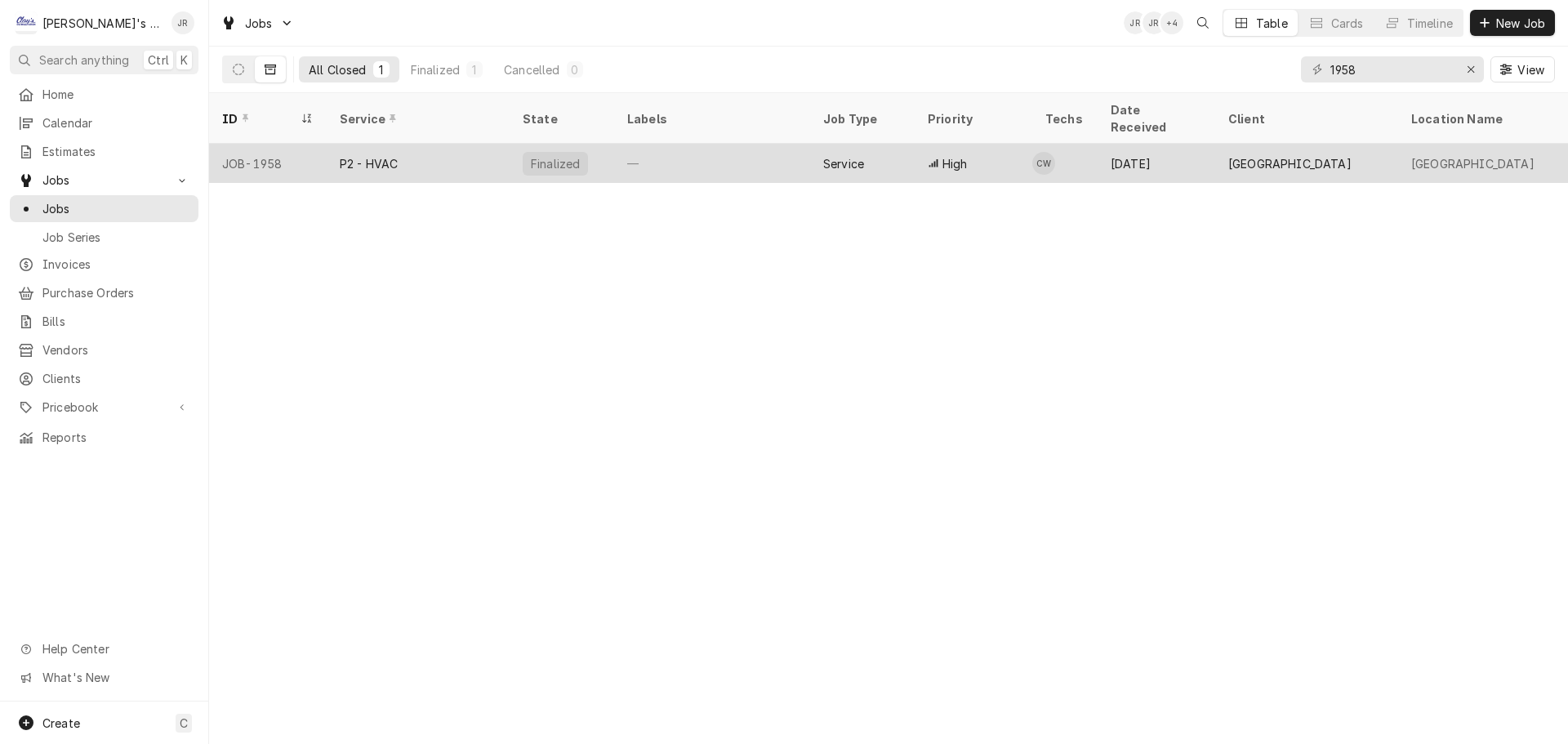
click at [724, 149] on div "—" at bounding box center [713, 163] width 196 height 39
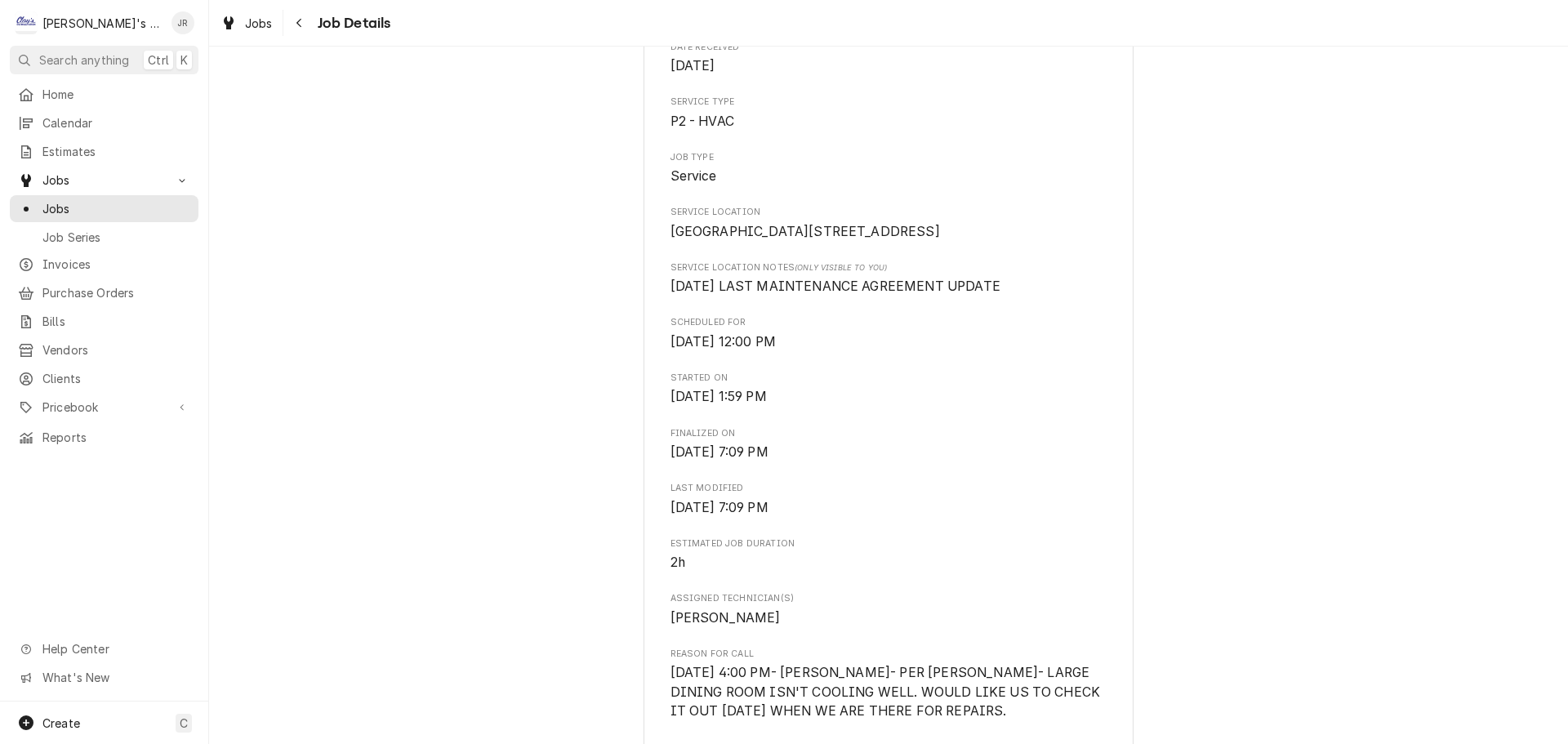
scroll to position [327, 0]
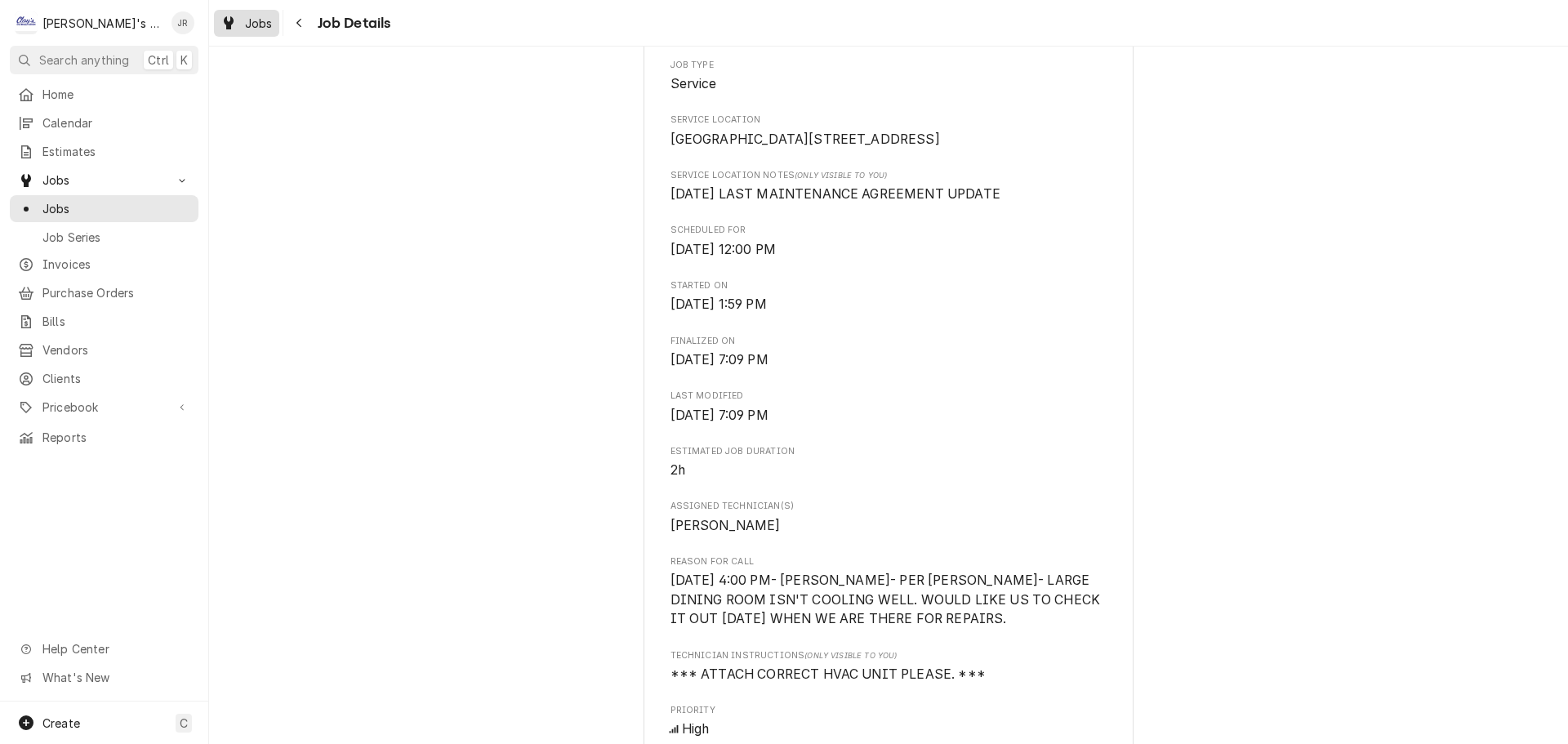
click at [247, 22] on span "Jobs" at bounding box center [259, 23] width 28 height 17
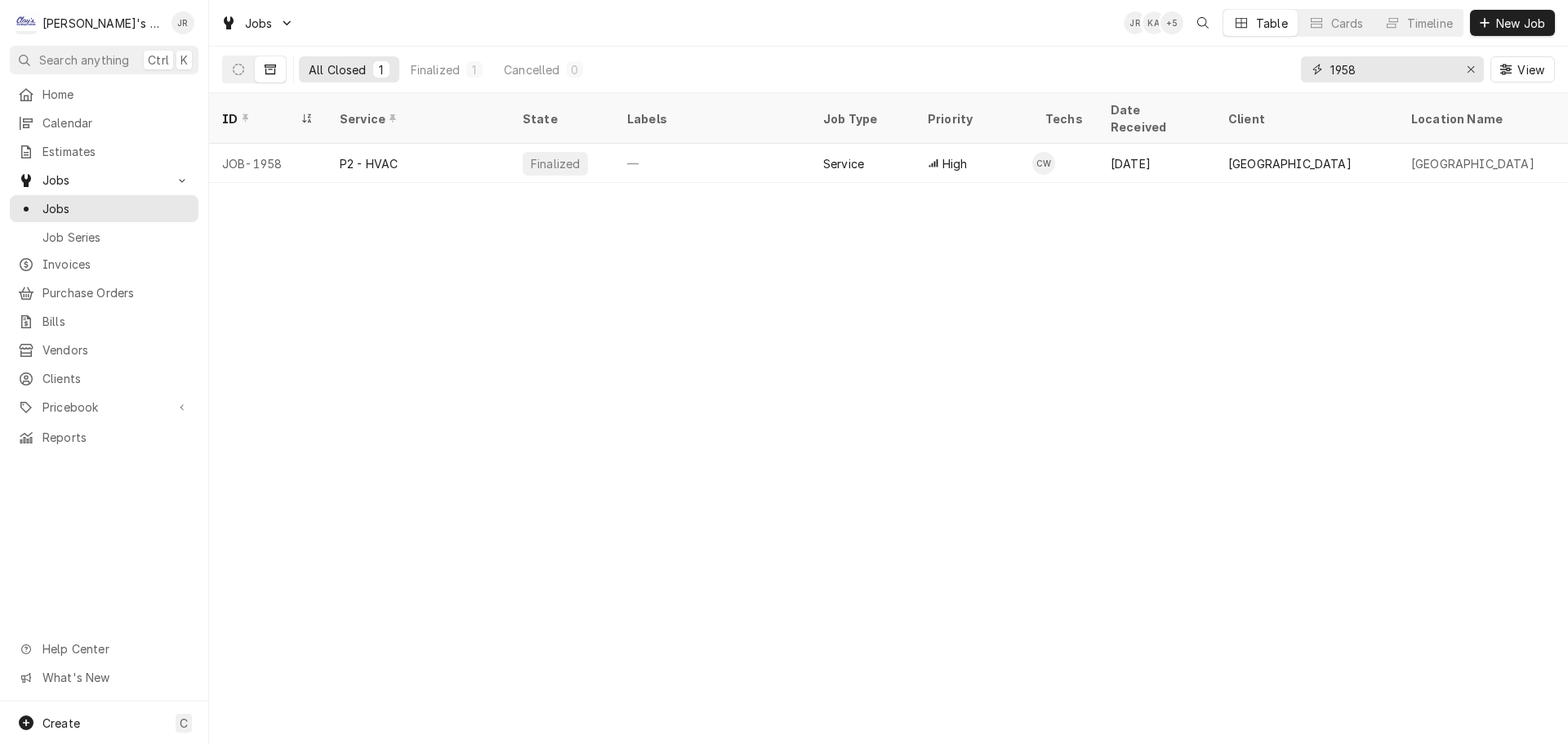
click at [1478, 77] on button "Erase input" at bounding box center [1471, 69] width 26 height 26
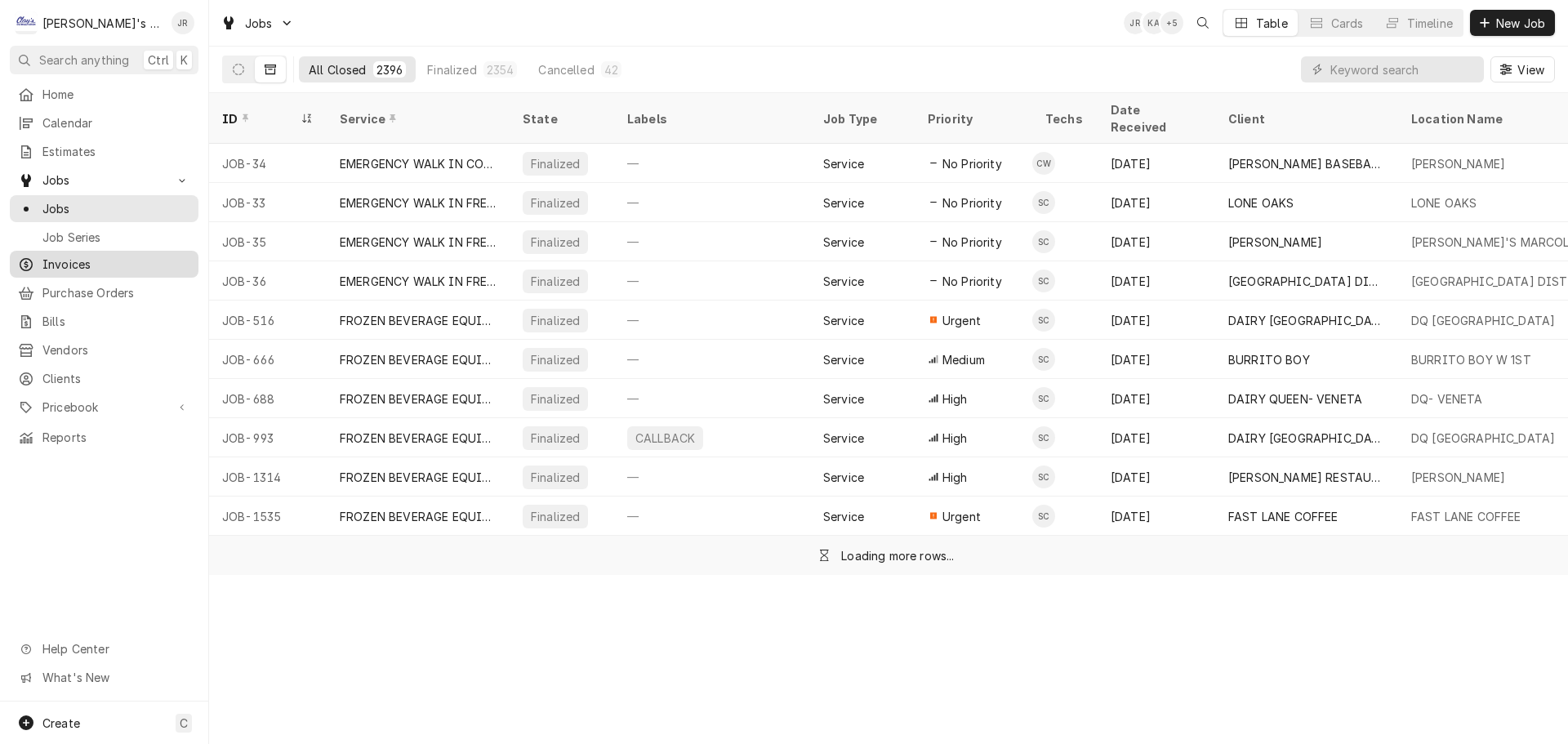
click at [109, 261] on span "Invoices" at bounding box center [116, 264] width 148 height 17
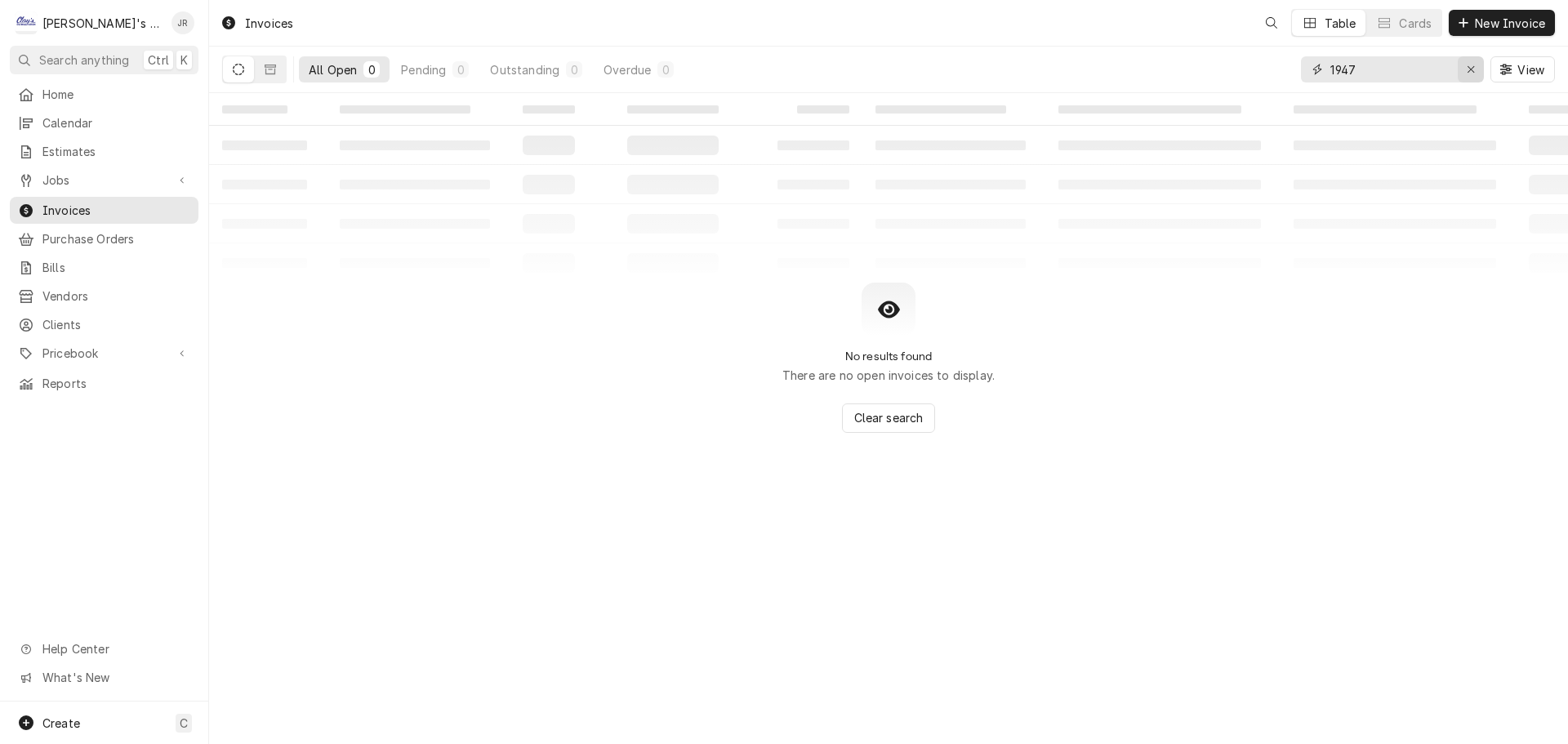
click at [1467, 70] on div "Erase input" at bounding box center [1470, 69] width 16 height 16
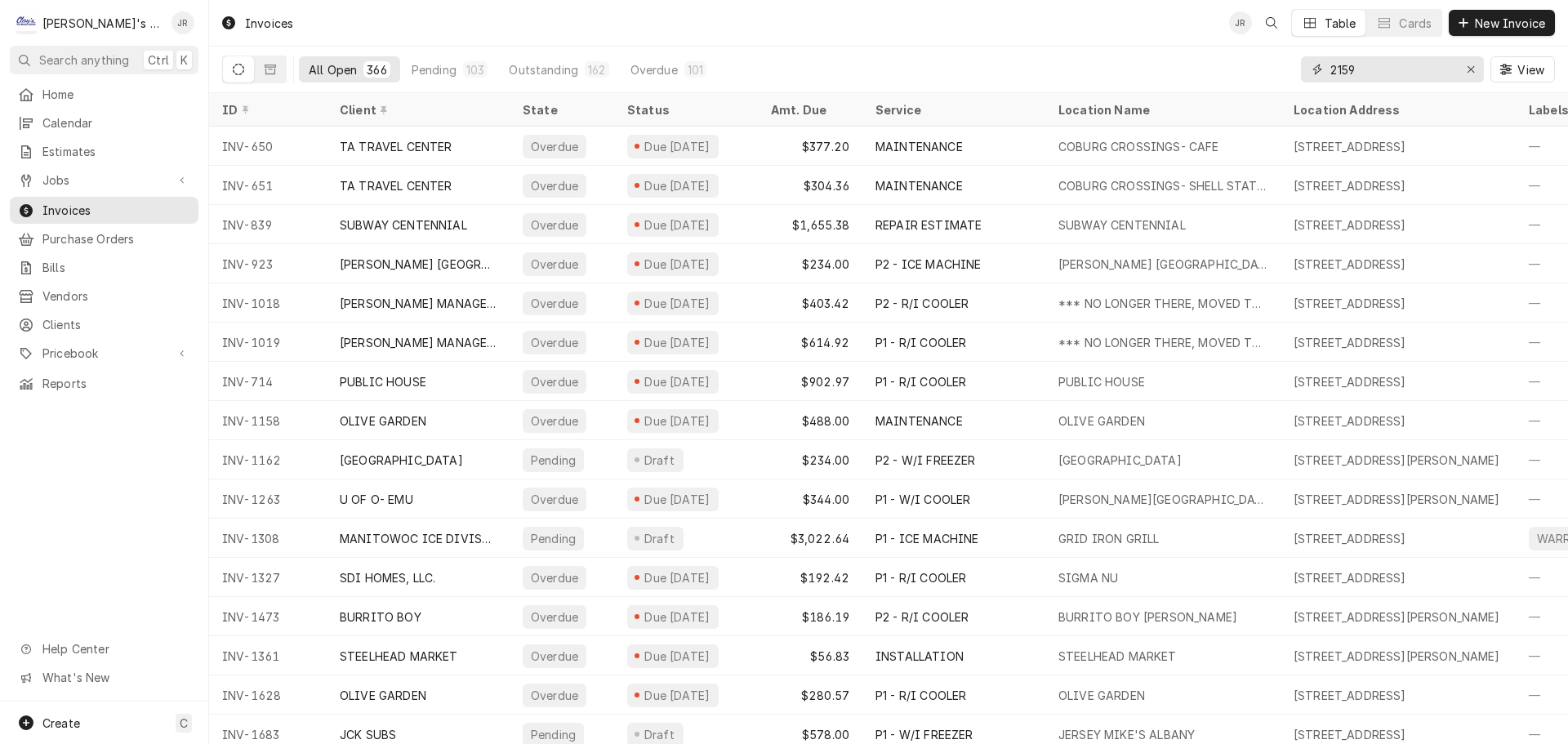
type input "2159"
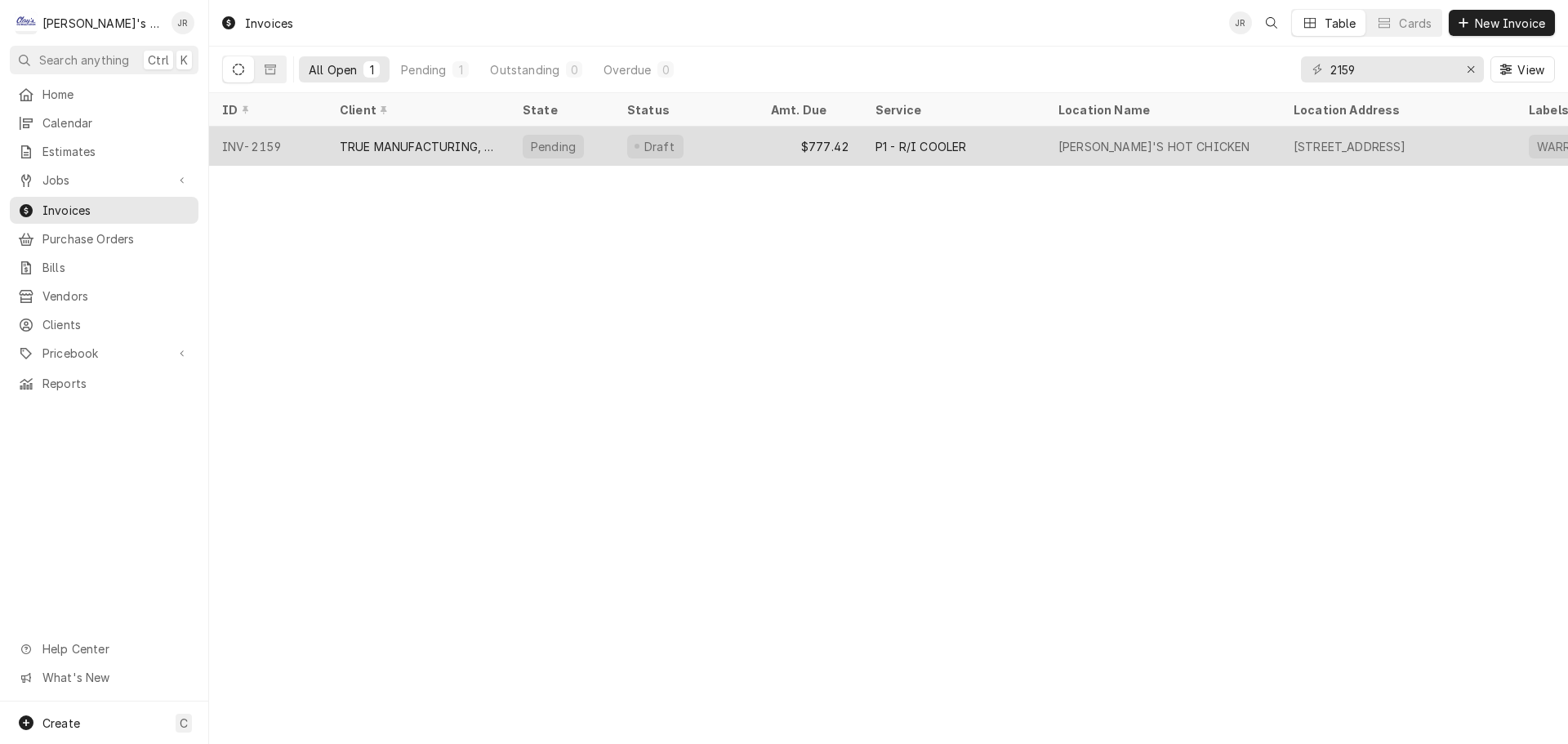
click at [991, 145] on div "P1 - R/I COOLER" at bounding box center [954, 147] width 183 height 39
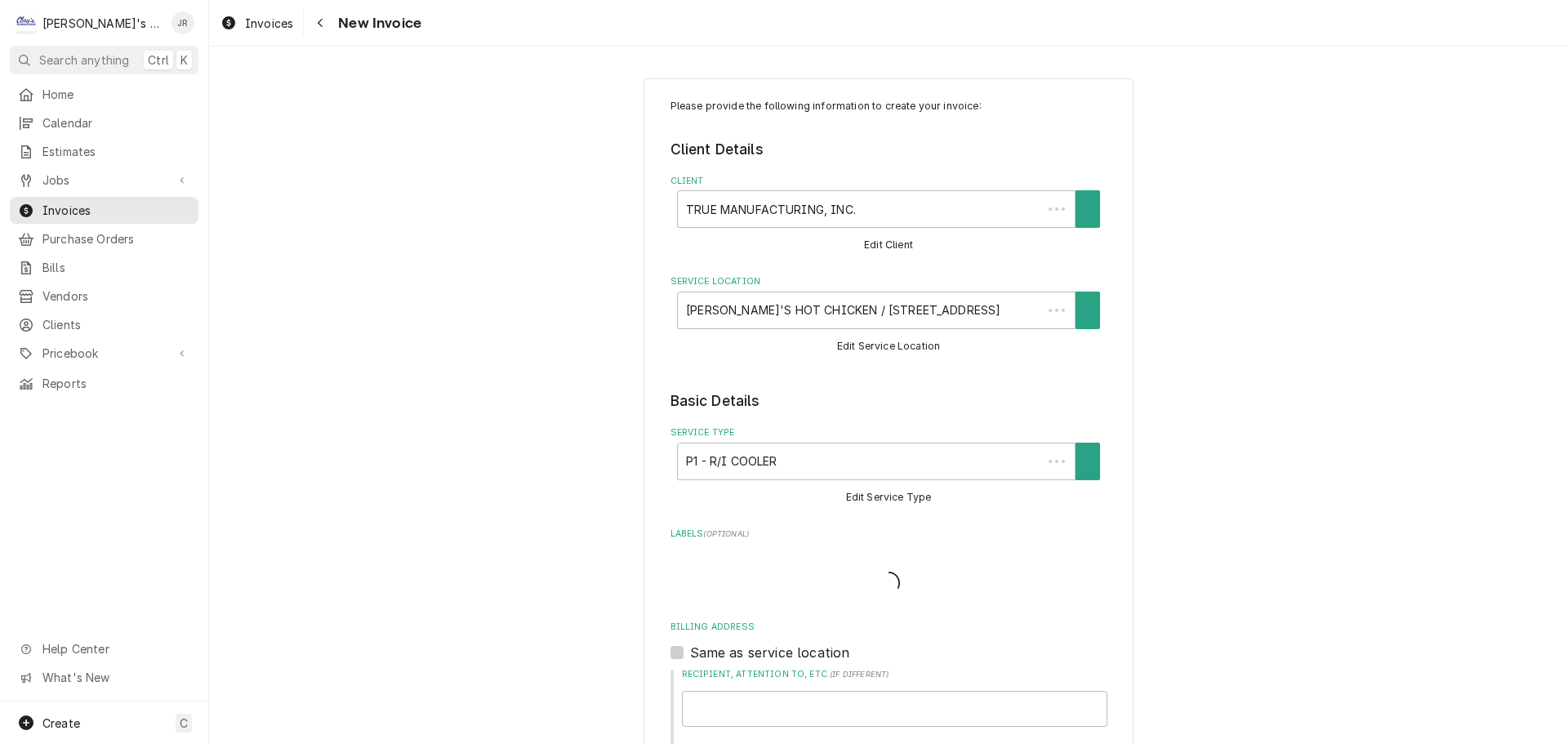
type textarea "x"
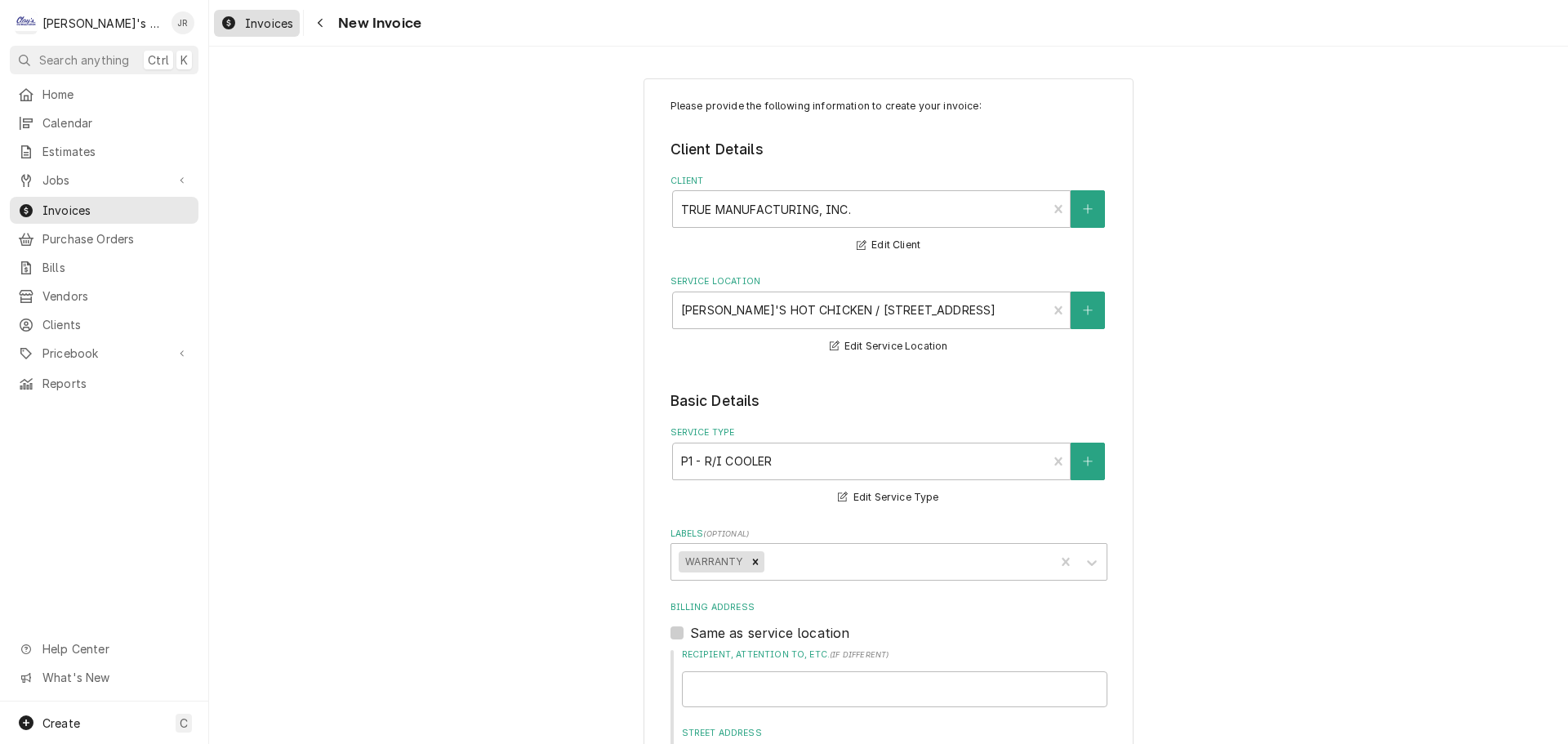
click at [271, 32] on div "Invoices" at bounding box center [257, 23] width 79 height 21
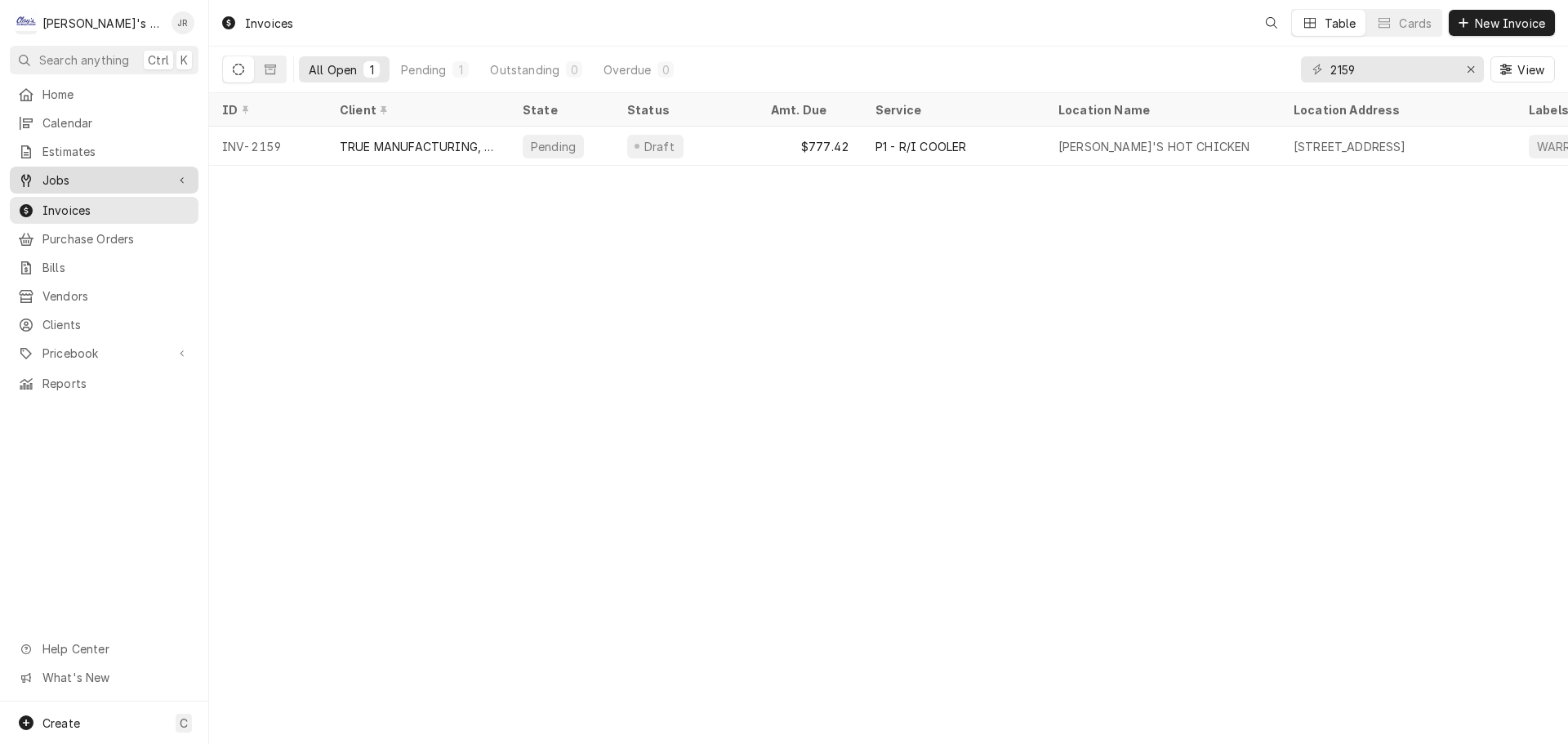
click at [86, 166] on link "Jobs" at bounding box center [104, 179] width 189 height 27
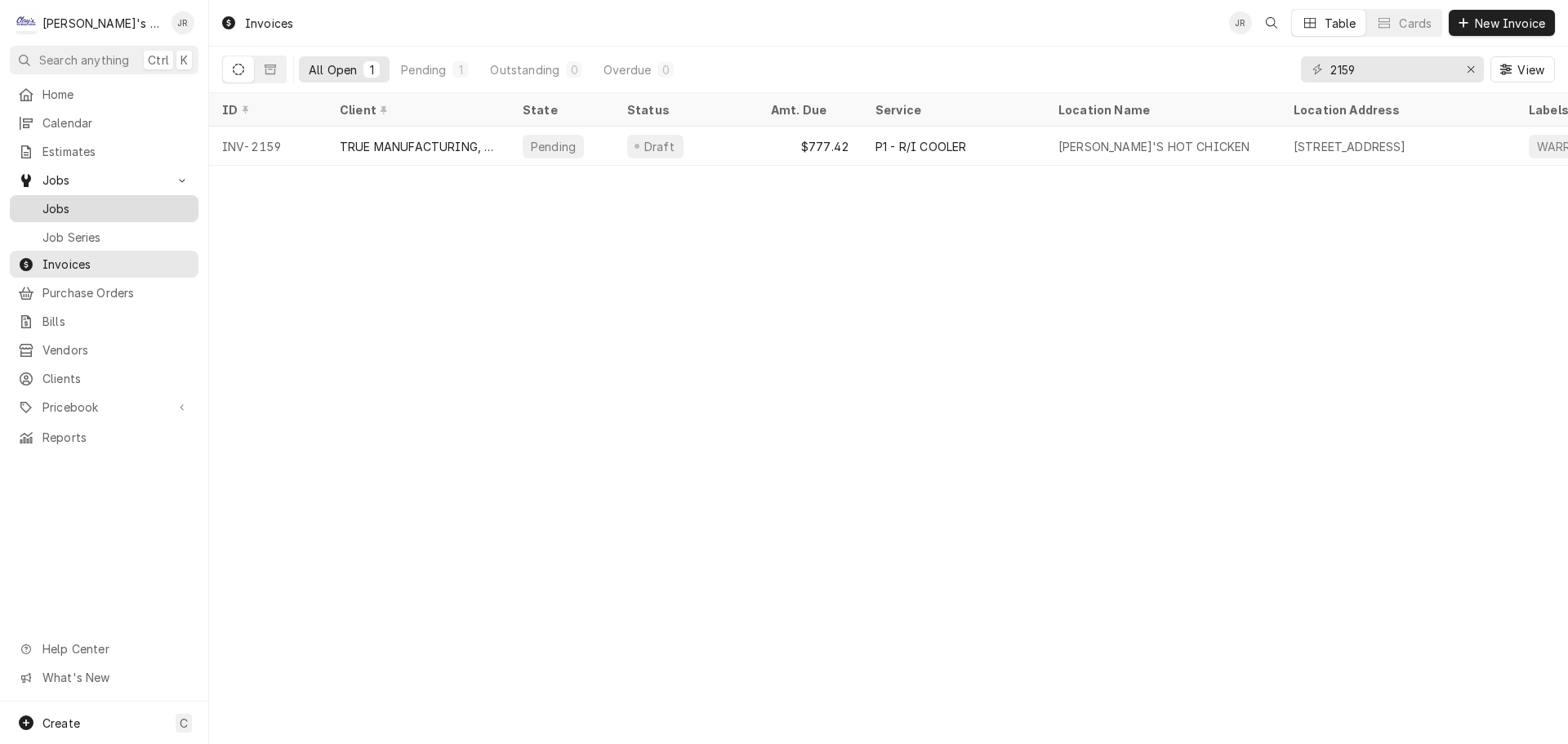
click at [147, 204] on span "Jobs" at bounding box center [116, 208] width 148 height 17
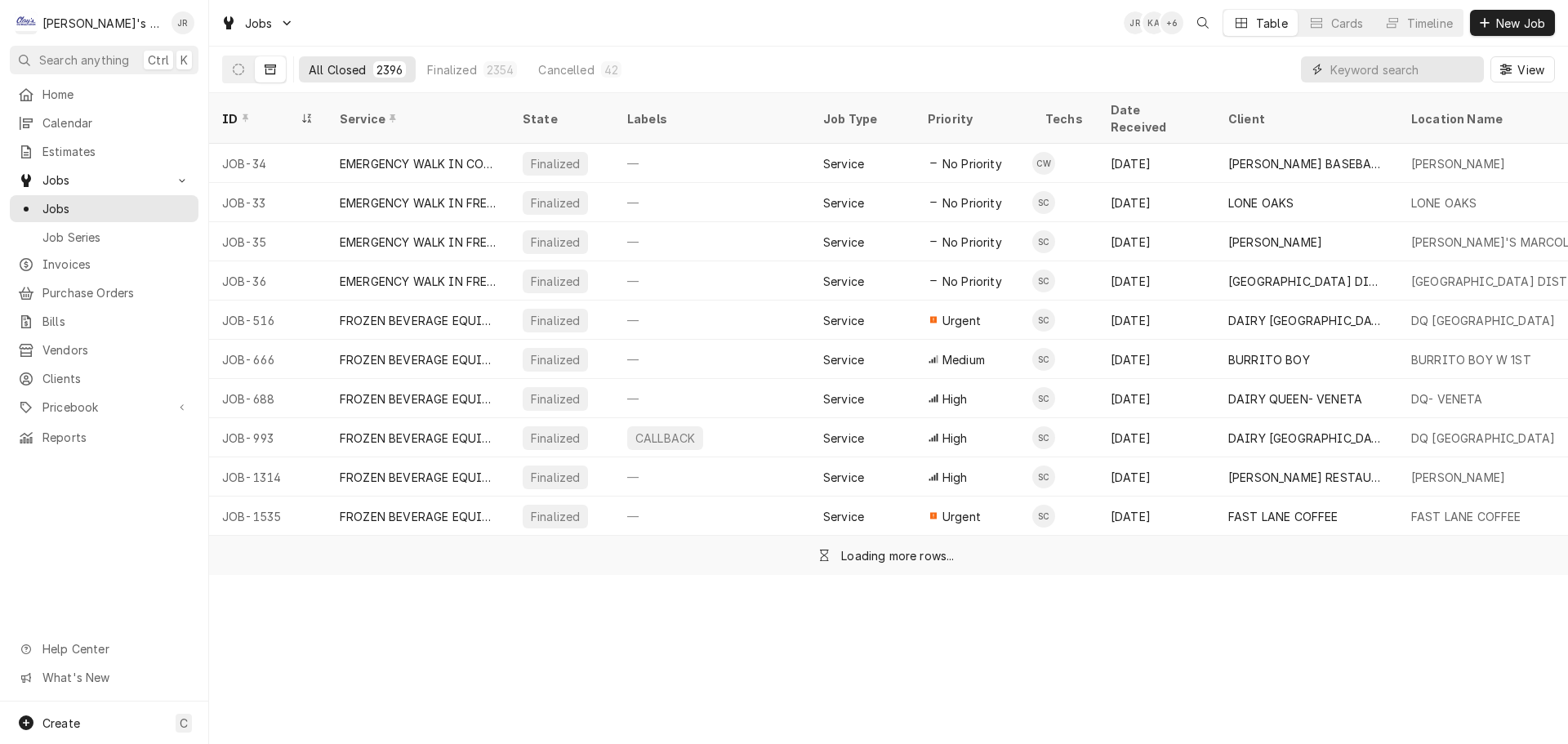
click at [1363, 76] on input "Dynamic Content Wrapper" at bounding box center [1403, 69] width 146 height 26
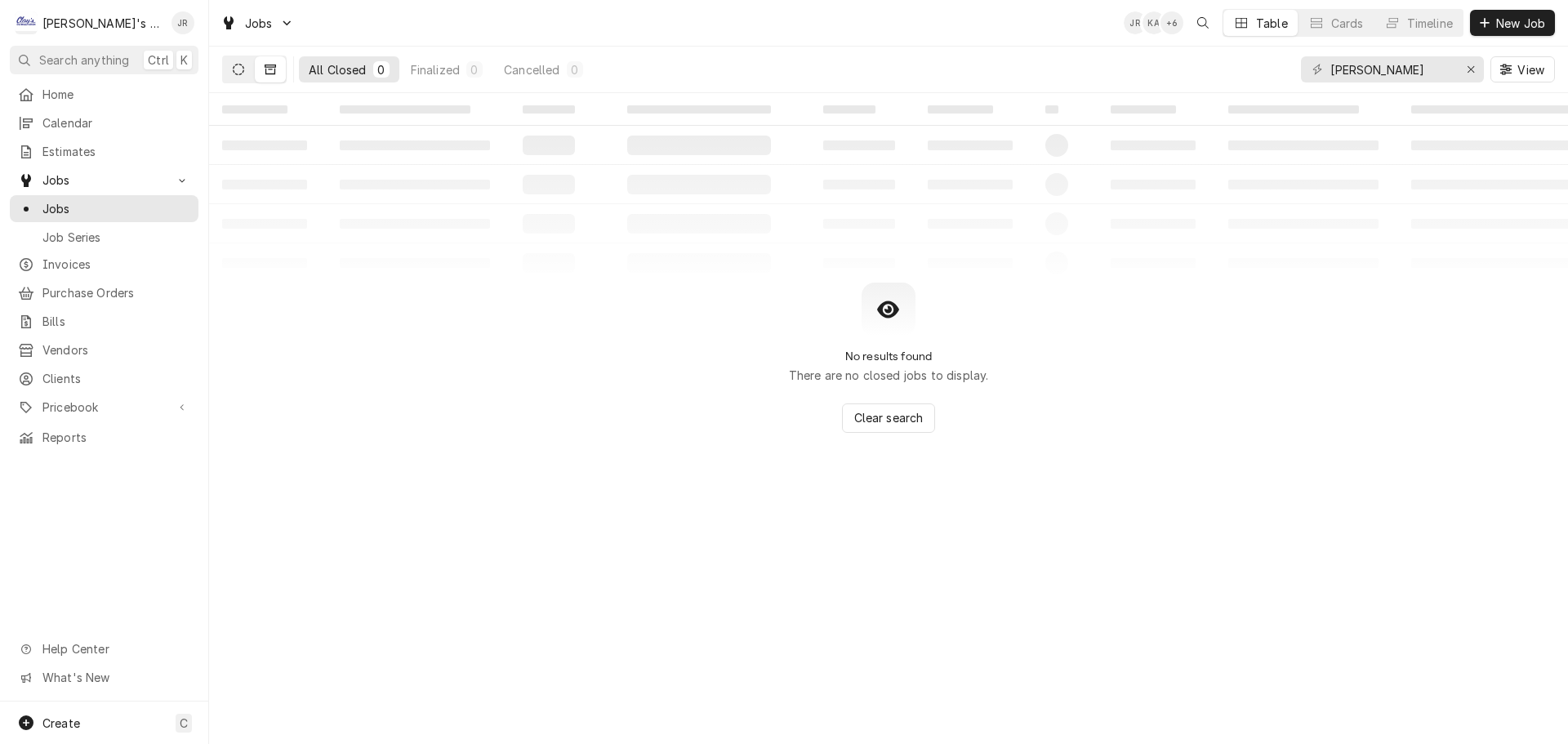
click at [240, 65] on icon "Dynamic Content Wrapper" at bounding box center [238, 69] width 11 height 11
click at [1363, 74] on input "[PERSON_NAME]" at bounding box center [1391, 69] width 122 height 26
type input "[PERSON_NAME]'S"
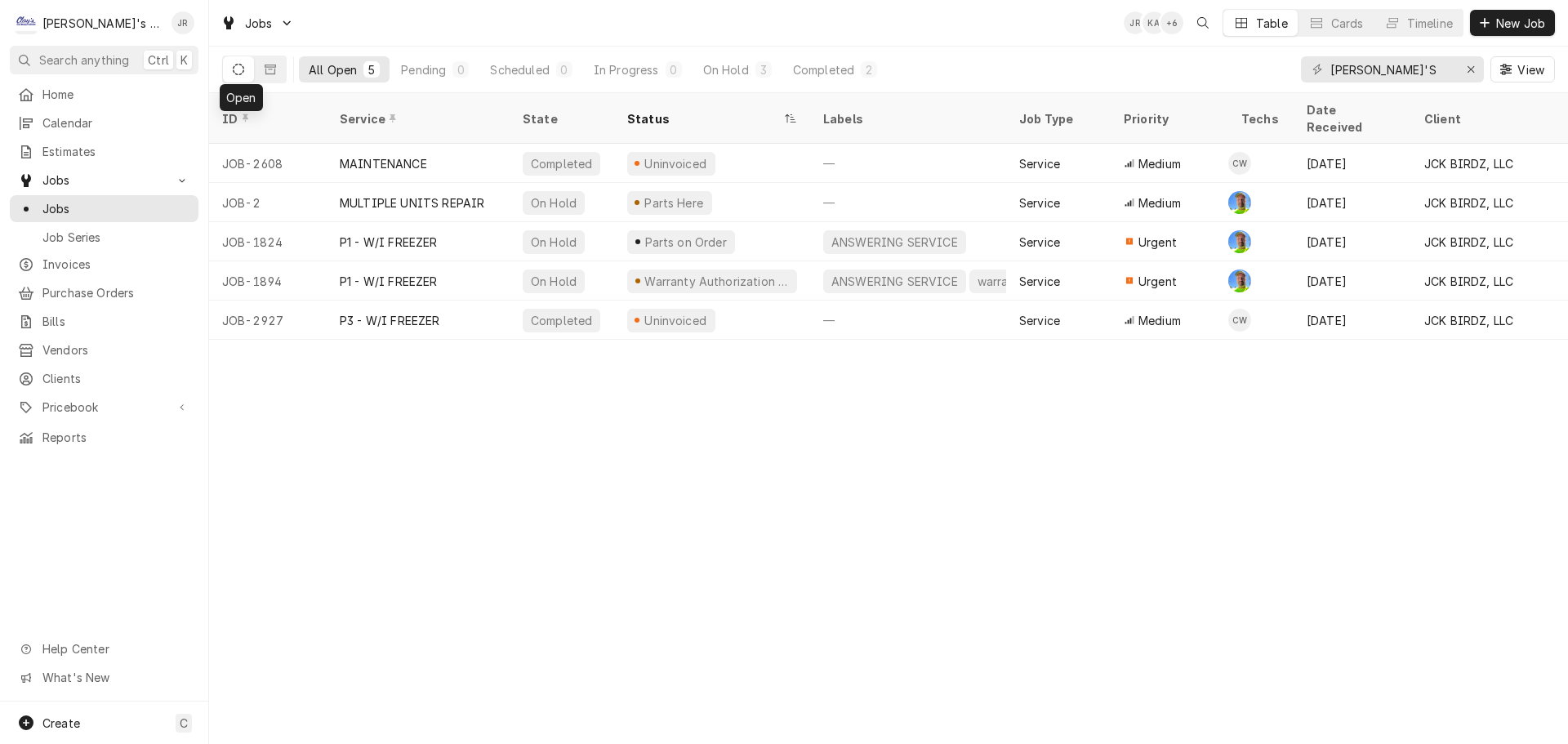
click at [243, 72] on icon "Dynamic Content Wrapper" at bounding box center [238, 69] width 11 height 11
click at [280, 75] on button "Dynamic Content Wrapper" at bounding box center [270, 69] width 31 height 26
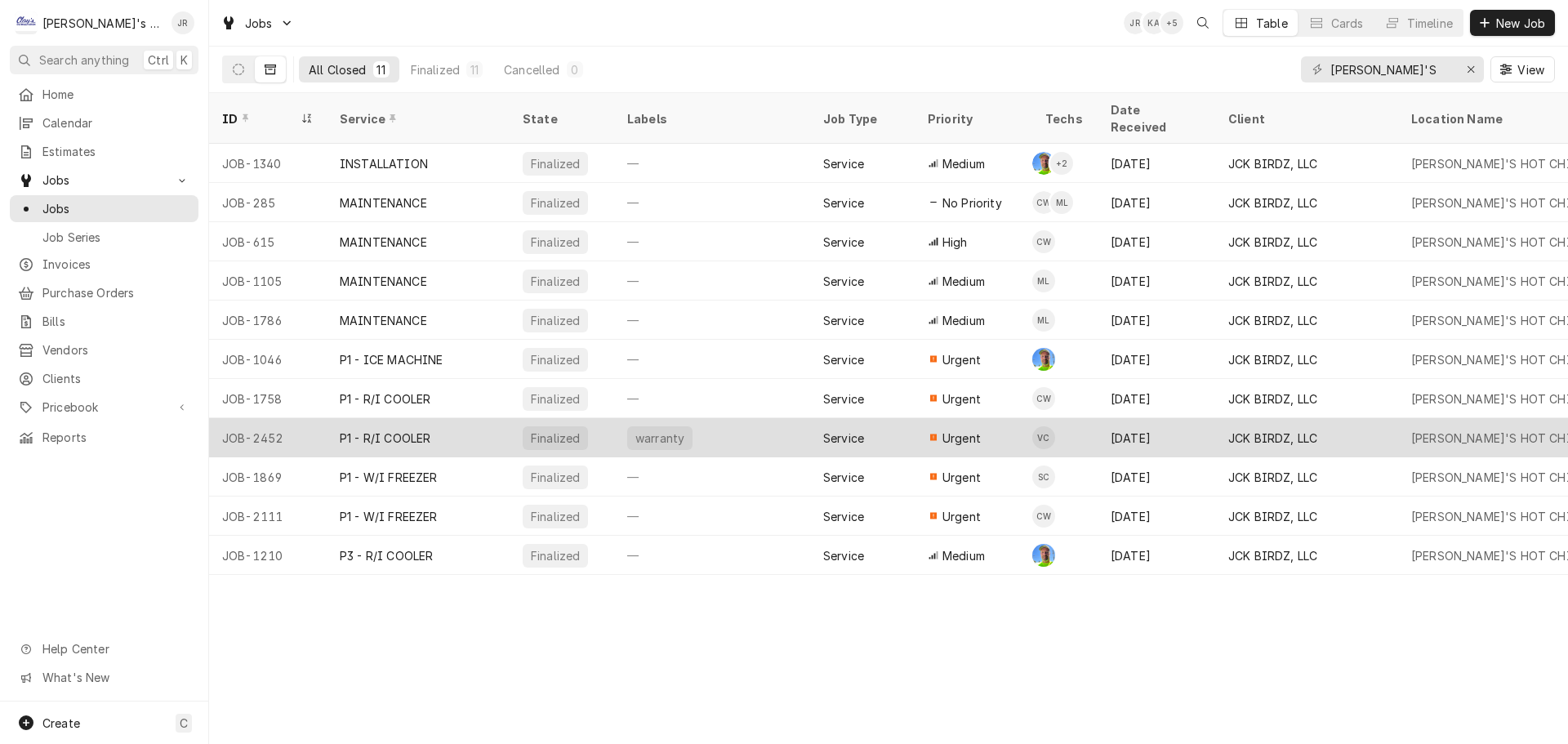
click at [746, 422] on div "warranty" at bounding box center [713, 438] width 196 height 39
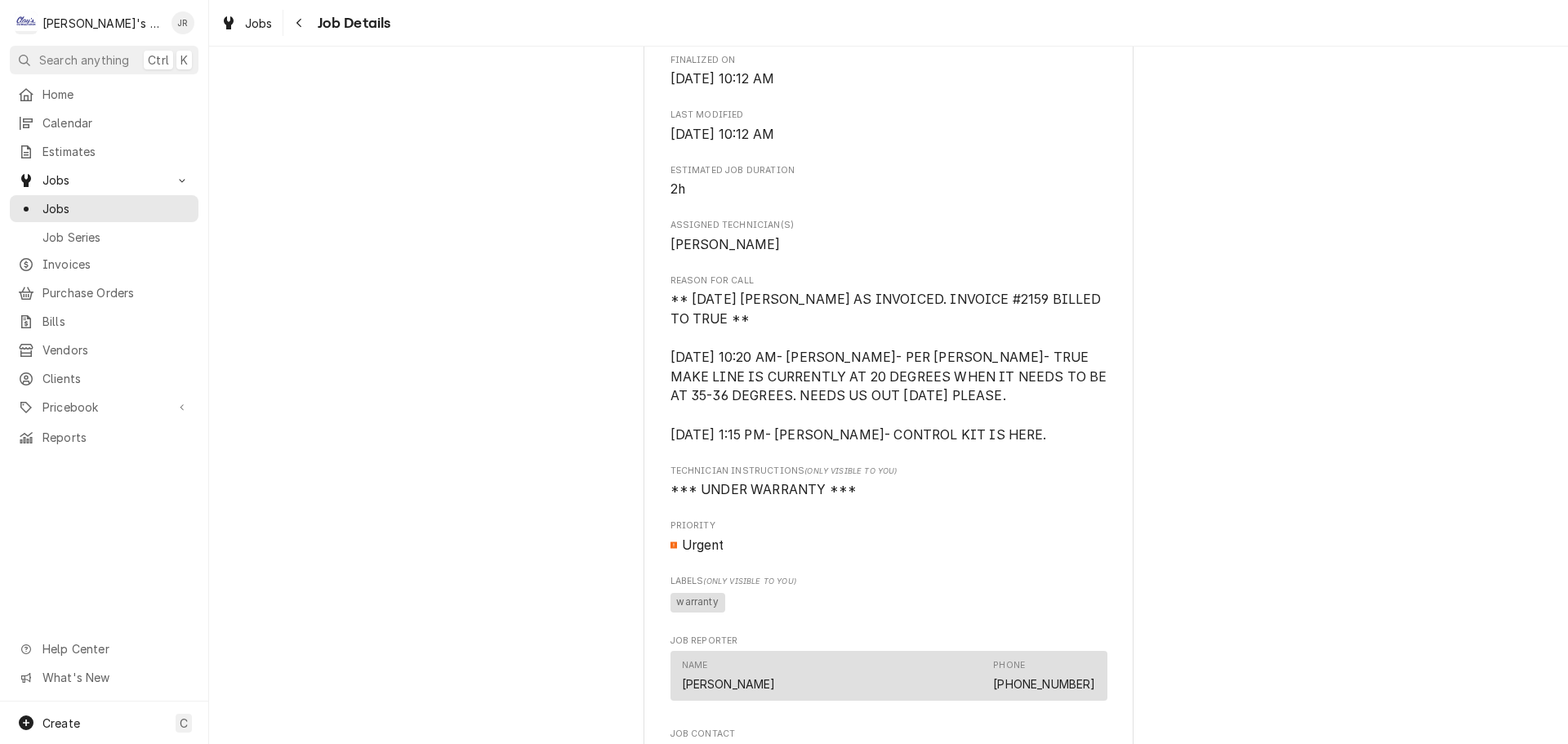
scroll to position [735, 0]
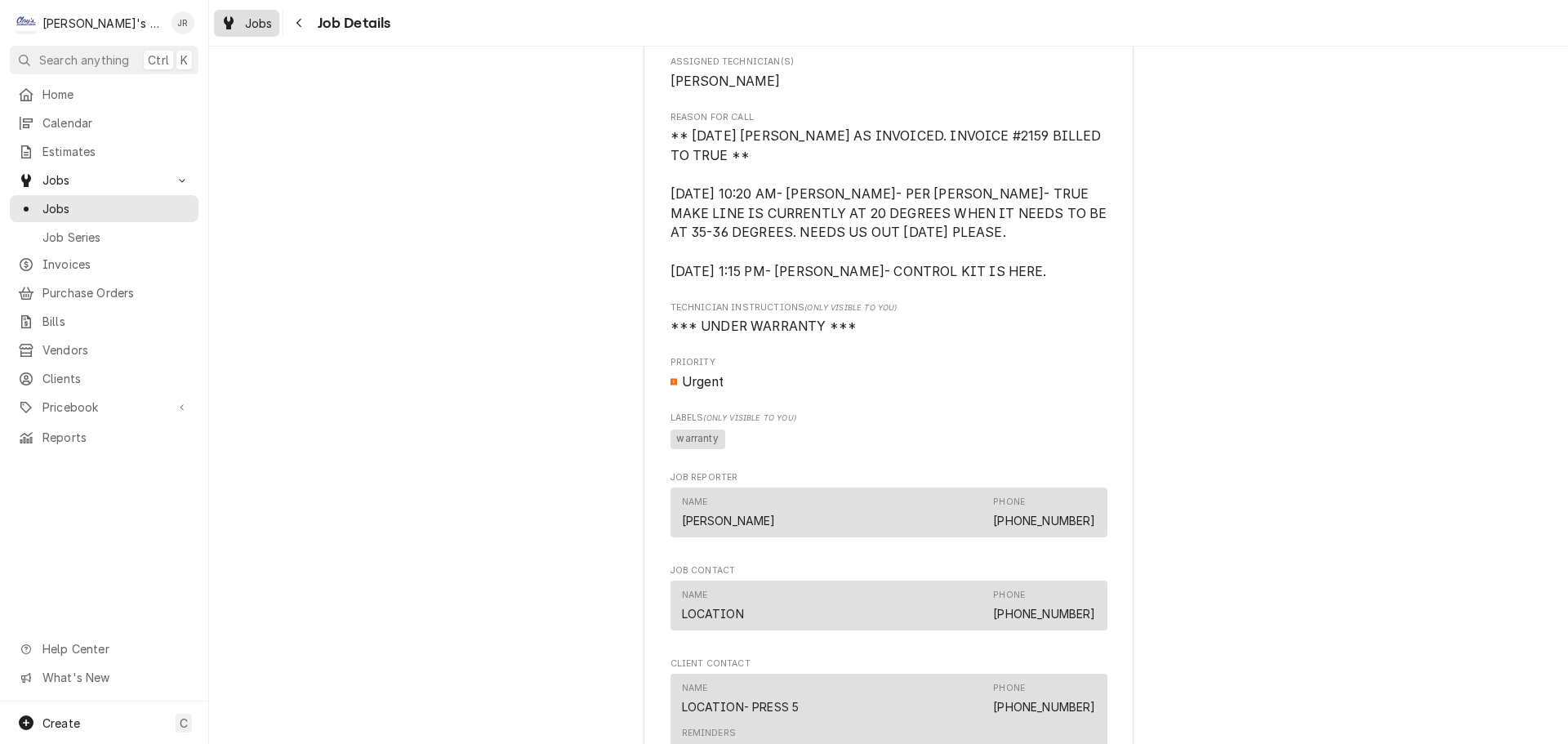
click at [267, 35] on link "Jobs" at bounding box center [247, 22] width 65 height 27
